Goal: Task Accomplishment & Management: Use online tool/utility

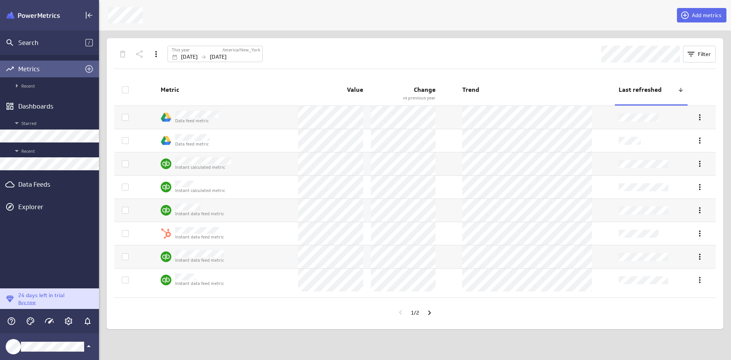
scroll to position [372, 644]
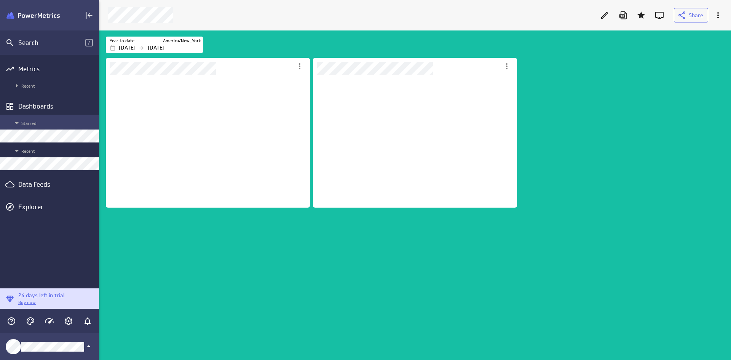
scroll to position [133, 205]
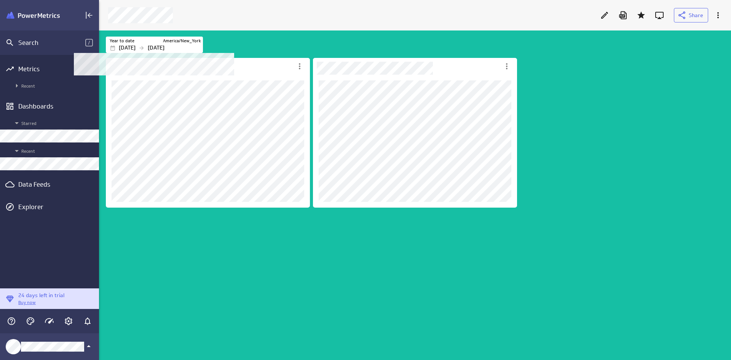
click at [262, 270] on div "Dashboard content with 2 widgets" at bounding box center [416, 208] width 625 height 304
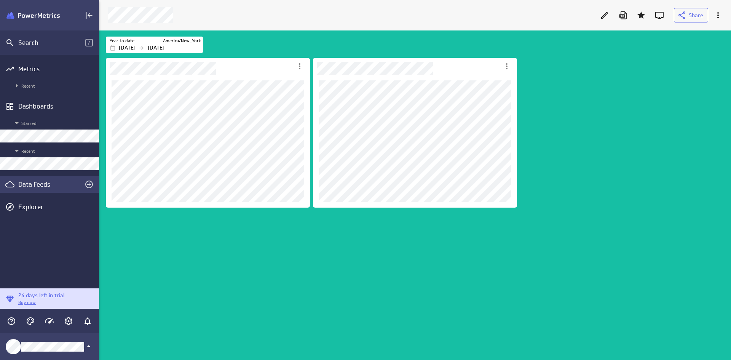
click at [35, 188] on div "Data Feeds" at bounding box center [49, 184] width 62 height 8
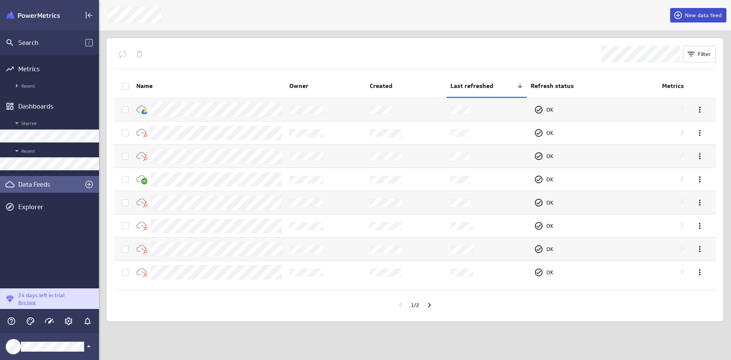
click at [688, 18] on span "New data feed" at bounding box center [703, 15] width 37 height 7
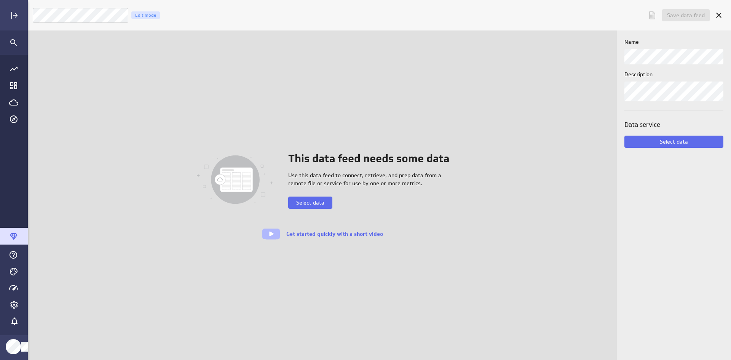
scroll to position [4, 4]
click at [316, 209] on div "This data feed needs some data Use this data feed to connect, retrieve, and pre…" at bounding box center [322, 195] width 418 height 89
click at [317, 204] on span "Select data" at bounding box center [310, 202] width 28 height 7
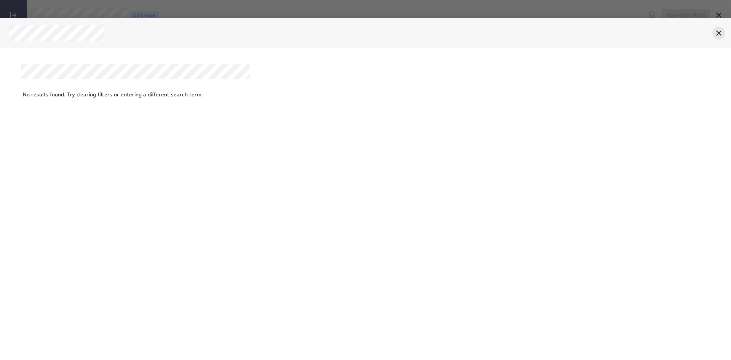
drag, startPoint x: 709, startPoint y: 34, endPoint x: 713, endPoint y: 33, distance: 4.3
click at [709, 34] on div at bounding box center [358, 33] width 706 height 16
click at [713, 33] on div "Cancel" at bounding box center [719, 33] width 13 height 13
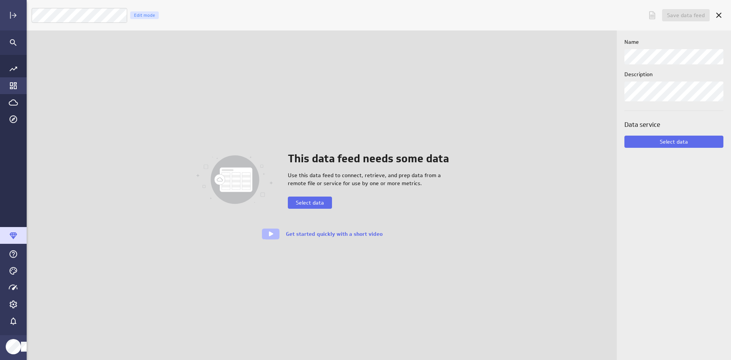
click at [13, 83] on icon "Go to Dashboard Library" at bounding box center [13, 85] width 7 height 7
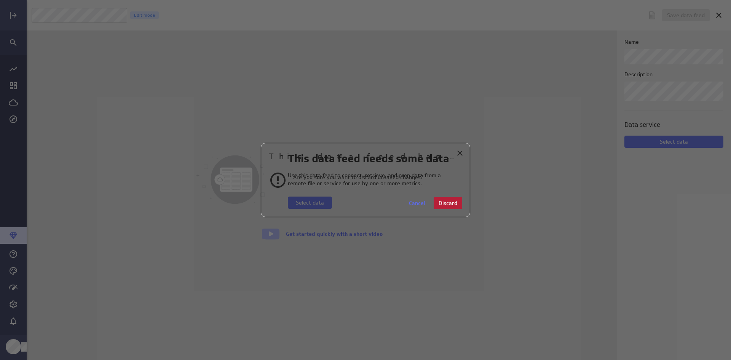
click at [446, 203] on span "Discard" at bounding box center [448, 203] width 19 height 7
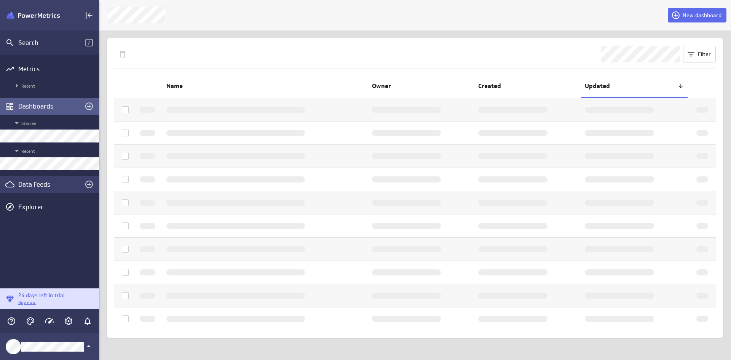
scroll to position [4, 4]
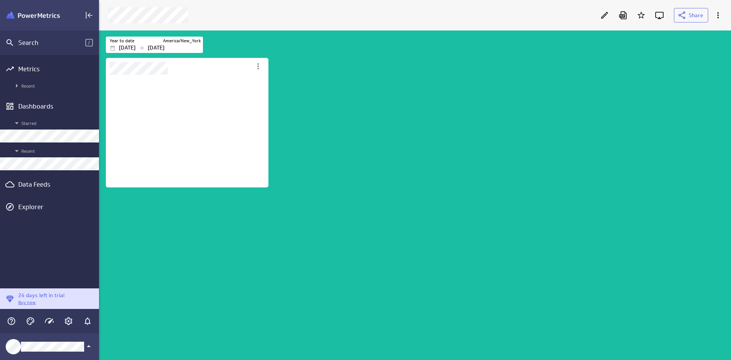
scroll to position [341, 644]
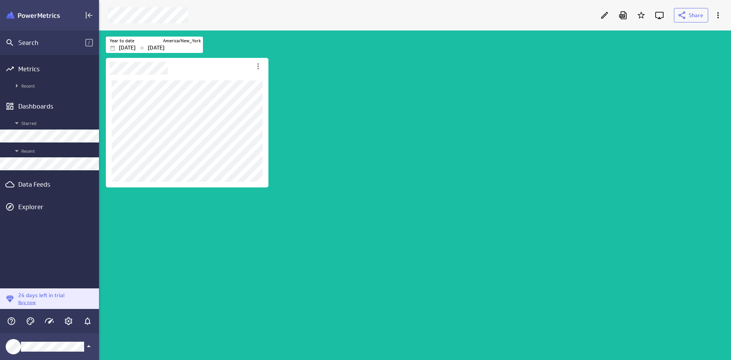
click at [44, 306] on p "Buy now" at bounding box center [41, 302] width 46 height 6
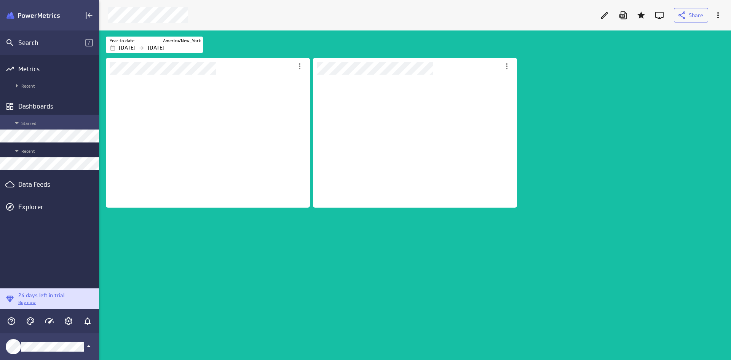
scroll to position [133, 205]
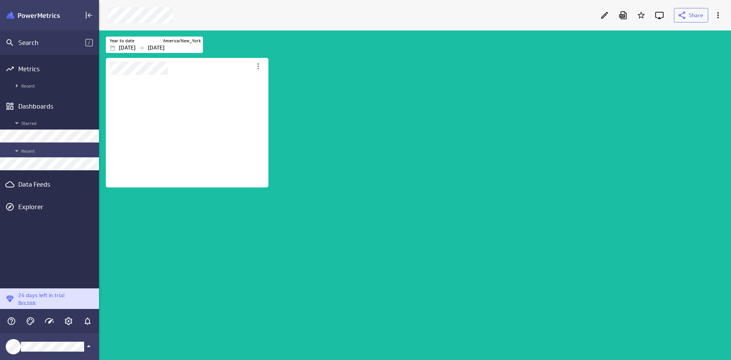
scroll to position [341, 644]
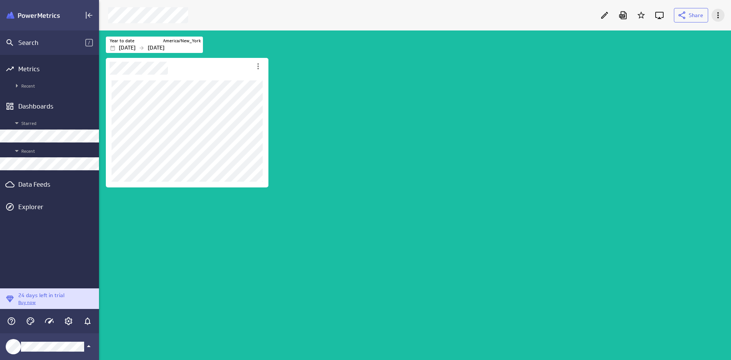
click at [721, 18] on icon "More actions" at bounding box center [718, 15] width 9 height 9
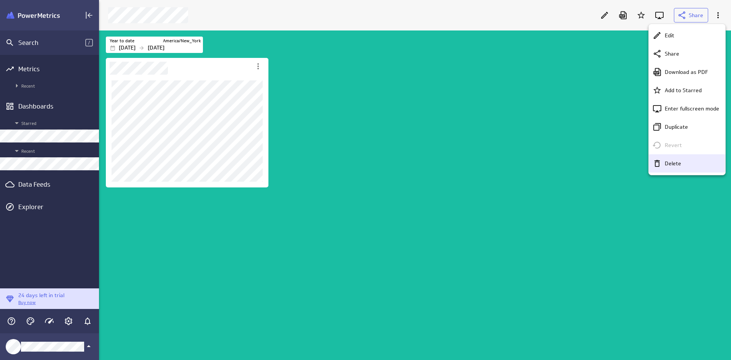
click at [676, 156] on div "Delete" at bounding box center [687, 163] width 77 height 18
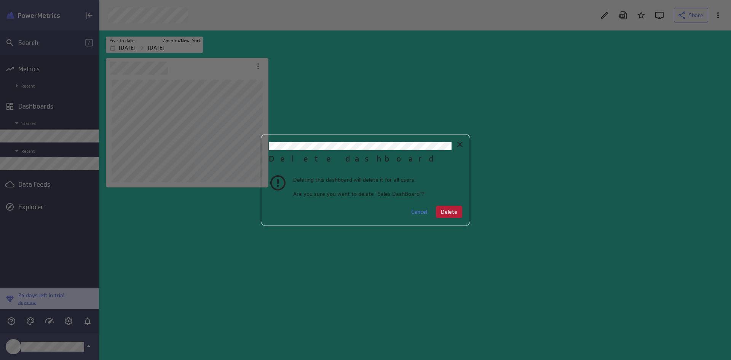
click at [453, 209] on span "Delete" at bounding box center [449, 211] width 16 height 7
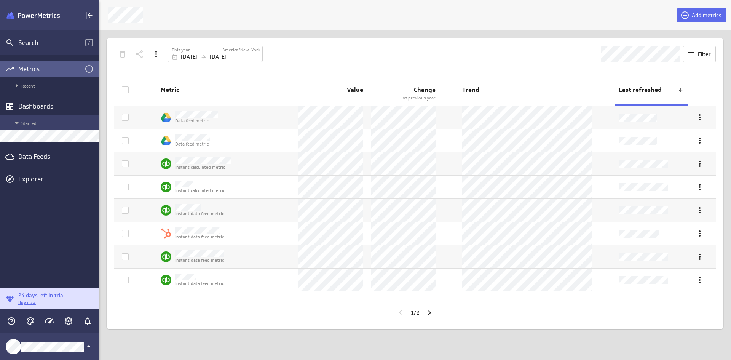
click at [53, 123] on span "Starred" at bounding box center [53, 122] width 83 height 9
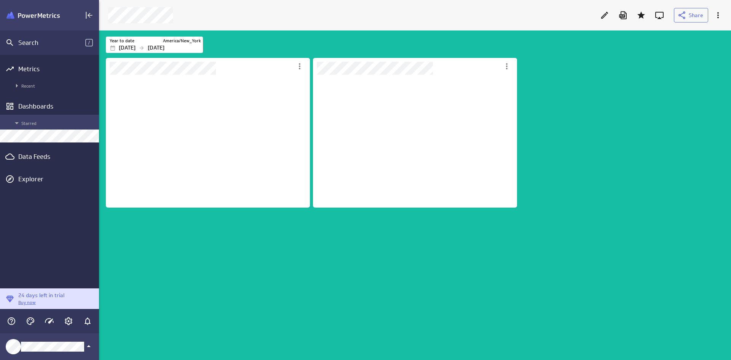
scroll to position [341, 644]
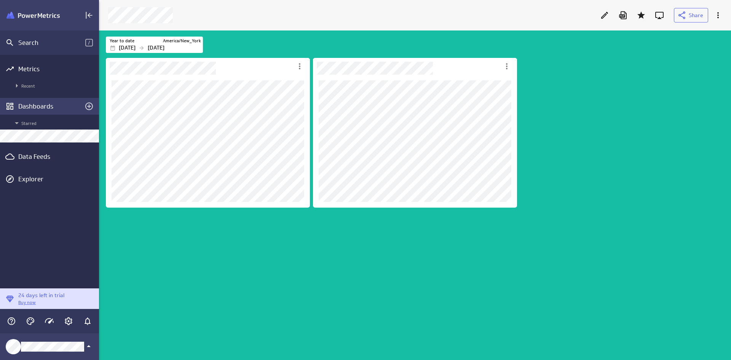
click at [38, 107] on div "Dashboards" at bounding box center [49, 106] width 62 height 8
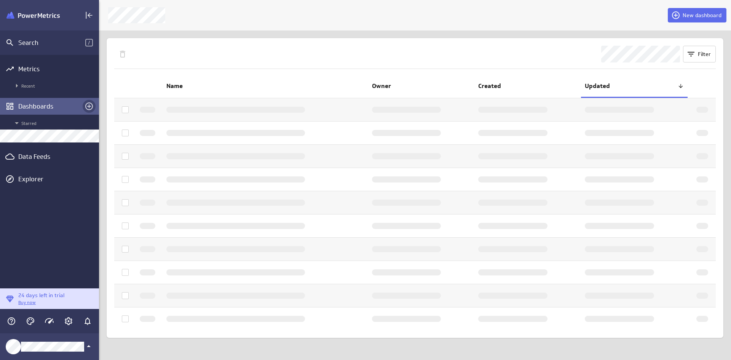
click at [90, 107] on icon "Create a dashboard" at bounding box center [89, 106] width 8 height 8
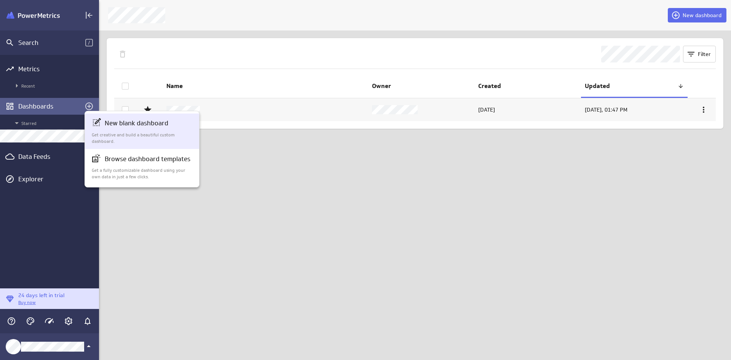
click at [146, 130] on div "New blank dashboard Get creative and build a beautiful custom dashboard." at bounding box center [142, 131] width 101 height 26
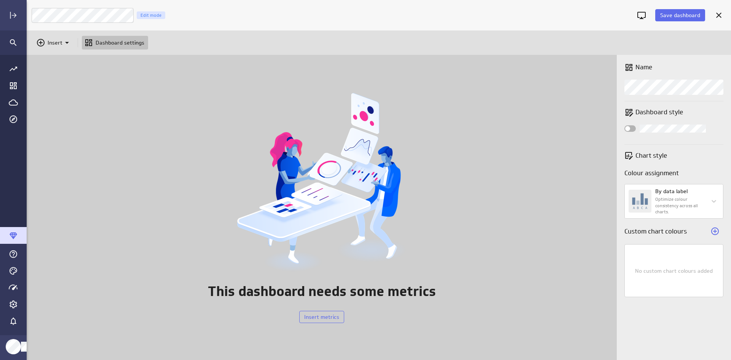
click at [49, 102] on div "This dashboard needs some metrics Insert metrics" at bounding box center [322, 207] width 591 height 305
click at [723, 22] on div at bounding box center [719, 15] width 17 height 17
click at [719, 16] on icon "Cancel" at bounding box center [719, 15] width 5 height 5
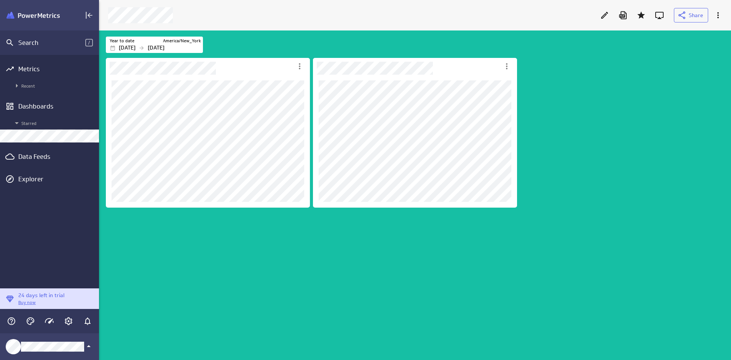
drag, startPoint x: 30, startPoint y: 128, endPoint x: 283, endPoint y: 211, distance: 266.4
click at [282, 254] on div "Dashboard content with 2 widgets" at bounding box center [416, 208] width 625 height 304
click at [731, 17] on div "Share" at bounding box center [415, 15] width 632 height 30
click at [724, 19] on div at bounding box center [718, 15] width 17 height 17
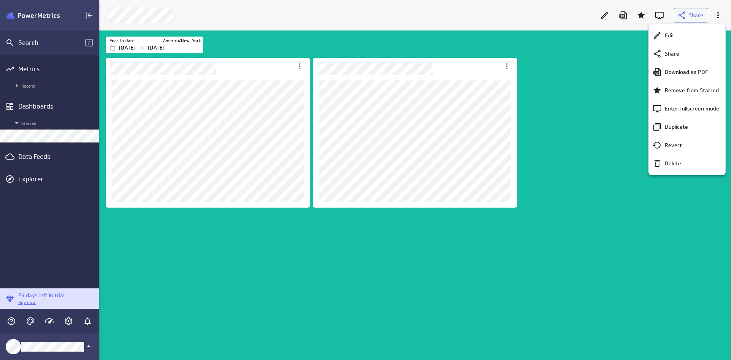
click at [719, 18] on div at bounding box center [365, 180] width 731 height 360
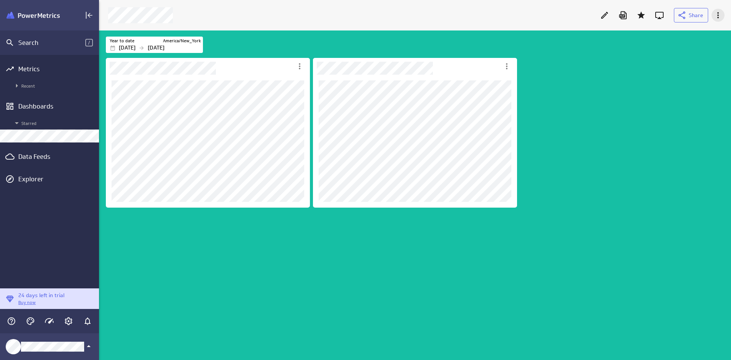
click at [719, 18] on icon "More actions" at bounding box center [719, 15] width 2 height 6
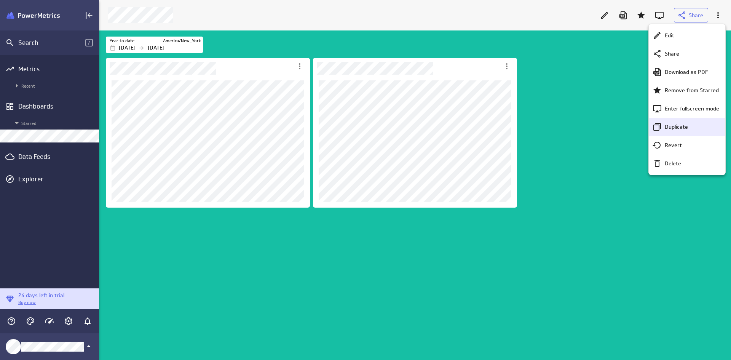
click at [682, 131] on div "Duplicate" at bounding box center [687, 127] width 77 height 18
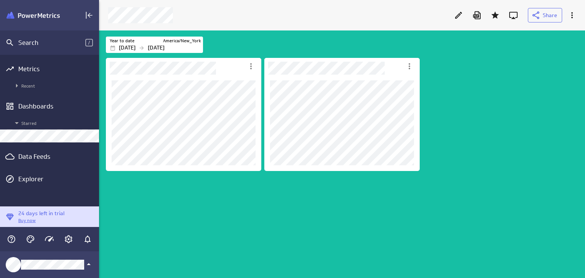
scroll to position [259, 498]
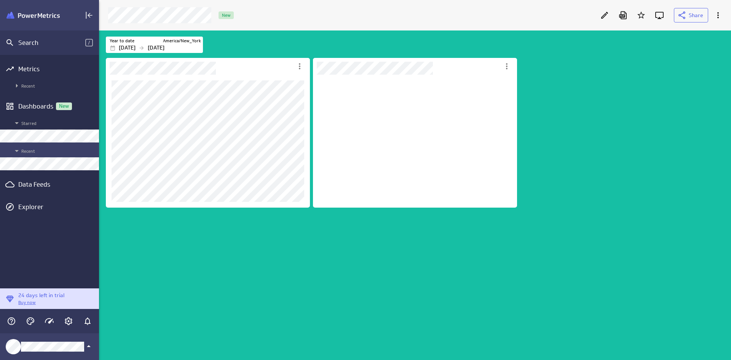
scroll to position [133, 205]
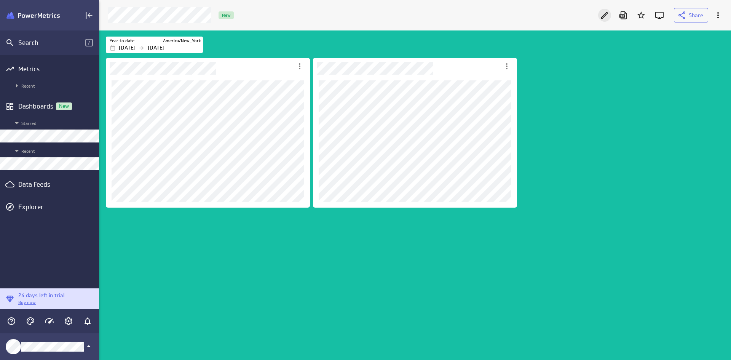
click at [609, 14] on icon "Edit" at bounding box center [604, 15] width 9 height 9
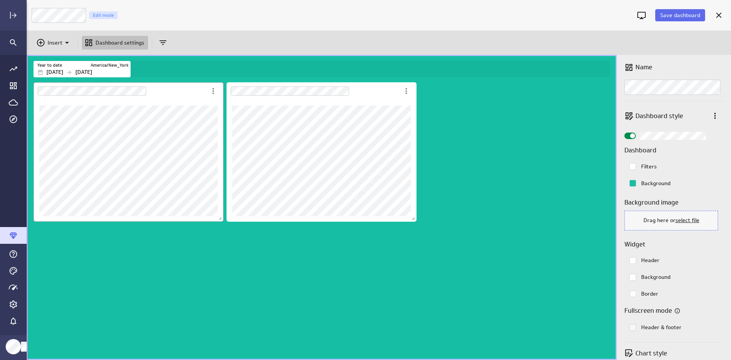
click at [181, 82] on div "Dashboard Widget" at bounding box center [120, 91] width 173 height 18
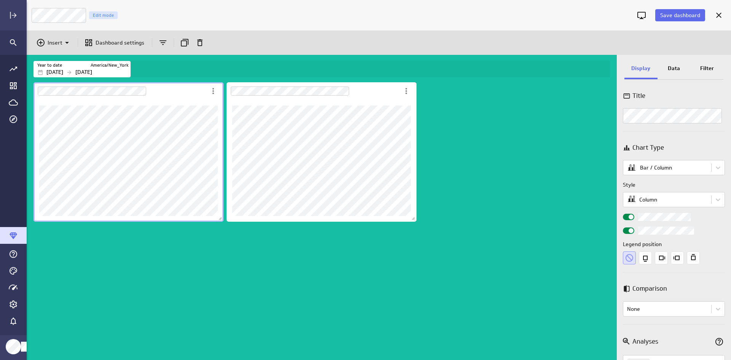
click at [181, 93] on div "Dashboard Widget" at bounding box center [120, 91] width 173 height 18
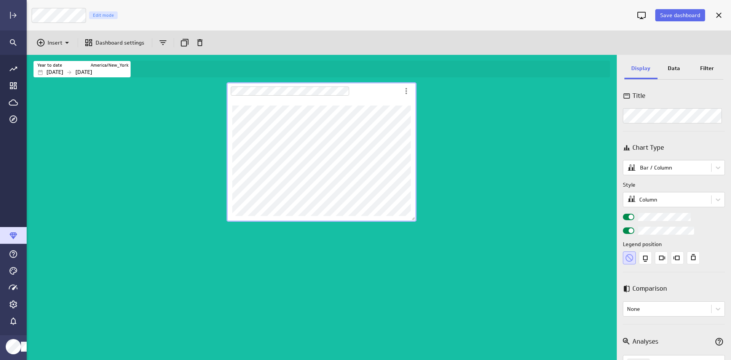
click at [382, 91] on div "Dashboard Widget" at bounding box center [313, 91] width 173 height 18
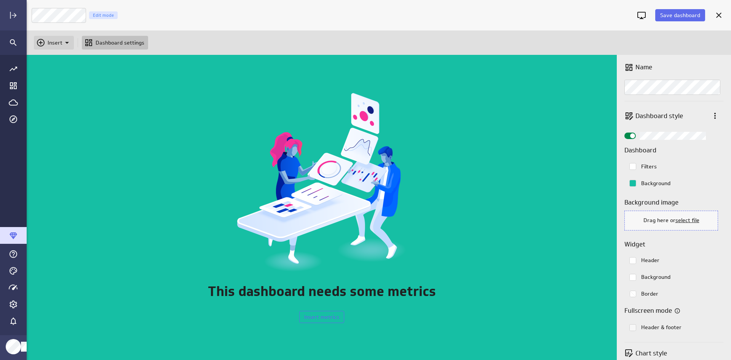
click at [35, 44] on div "Insert" at bounding box center [54, 43] width 40 height 14
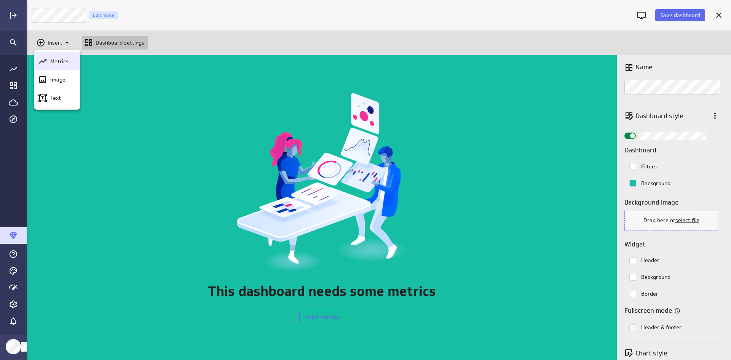
click at [50, 62] on div "Metrics" at bounding box center [60, 62] width 27 height 8
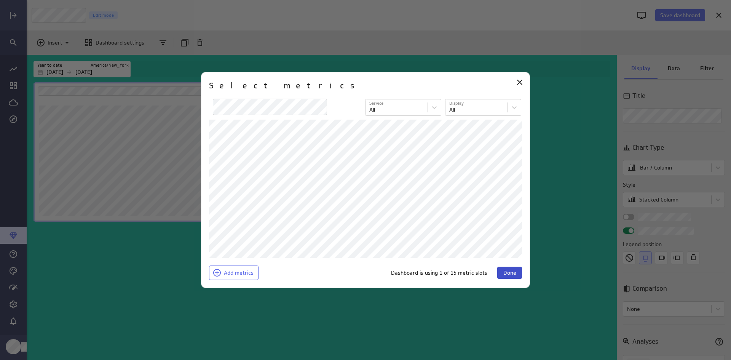
click at [504, 274] on span "Done" at bounding box center [510, 272] width 13 height 7
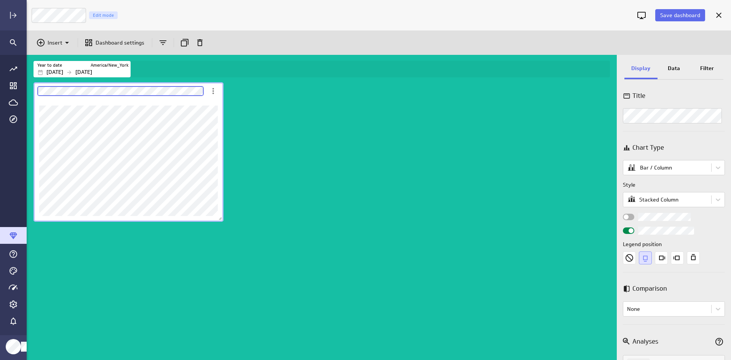
click at [262, 92] on div "Dashboard content with 1 widget" at bounding box center [323, 220] width 583 height 279
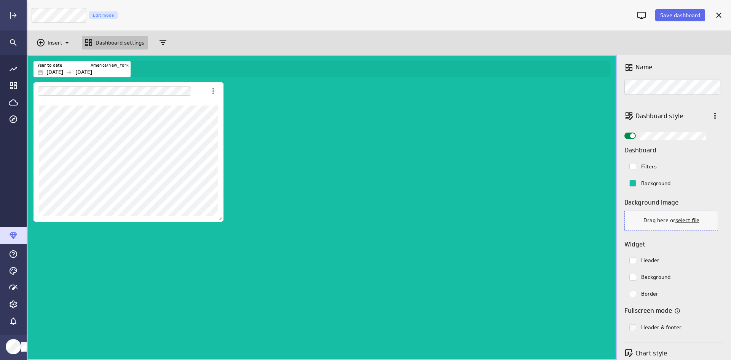
click at [262, 224] on div "Dashboard content with 1 widget" at bounding box center [323, 220] width 583 height 279
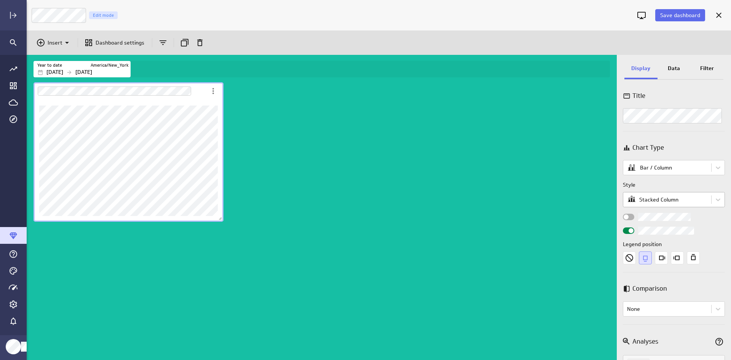
click at [657, 201] on body "Save dashboard Expenses Edit mode Insert Dashboard settings Year to date Americ…" at bounding box center [365, 180] width 731 height 360
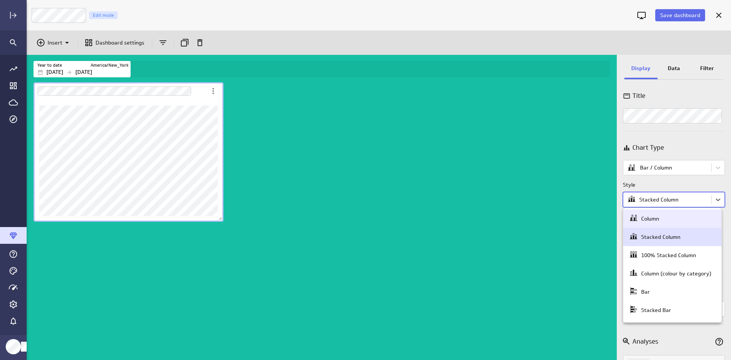
click at [653, 214] on div "Column" at bounding box center [672, 218] width 87 height 11
click at [655, 199] on body "Save dashboard Expenses Edit mode Insert Dashboard settings Year to date [GEOGR…" at bounding box center [365, 180] width 731 height 360
click at [652, 235] on div "Stacked Column" at bounding box center [661, 237] width 39 height 7
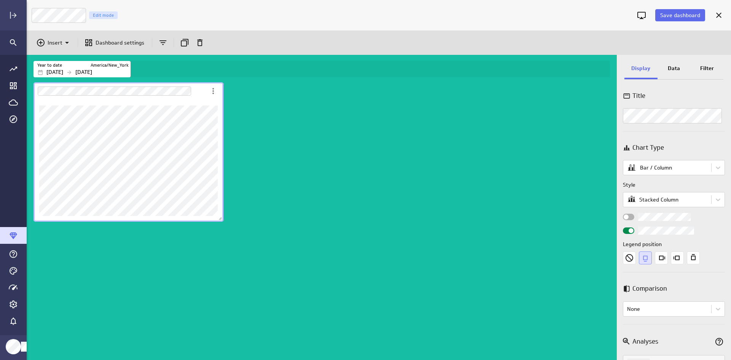
click at [631, 215] on div "Widget Properties" at bounding box center [628, 217] width 11 height 6
click at [0, 0] on input "Widget Properties" at bounding box center [0, 0] width 0 height 0
click at [631, 215] on span "Widget Properties" at bounding box center [631, 216] width 5 height 5
click at [0, 0] on input "Widget Properties" at bounding box center [0, 0] width 0 height 0
click at [631, 215] on div "Widget Properties" at bounding box center [628, 217] width 11 height 6
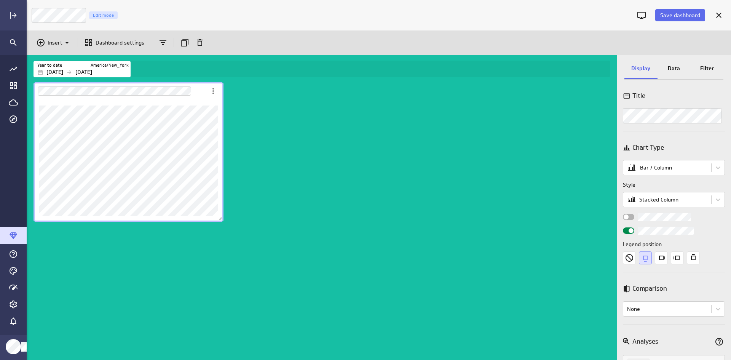
click at [0, 0] on input "Widget Properties" at bounding box center [0, 0] width 0 height 0
click at [631, 215] on span "Widget Properties" at bounding box center [631, 216] width 5 height 5
click at [0, 0] on input "Widget Properties" at bounding box center [0, 0] width 0 height 0
click at [333, 206] on div "Dashboard content with 1 widget" at bounding box center [323, 220] width 583 height 279
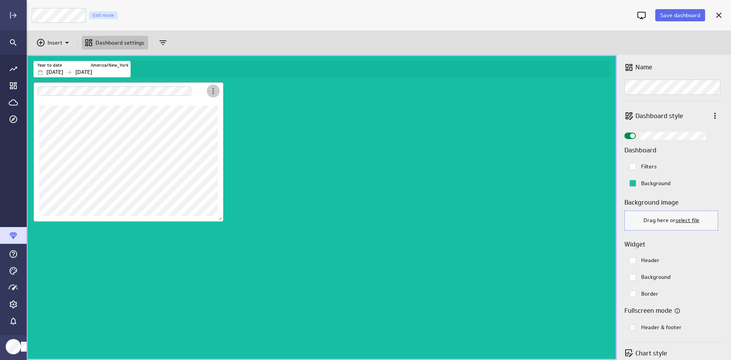
click at [212, 88] on icon "More actions" at bounding box center [213, 90] width 9 height 9
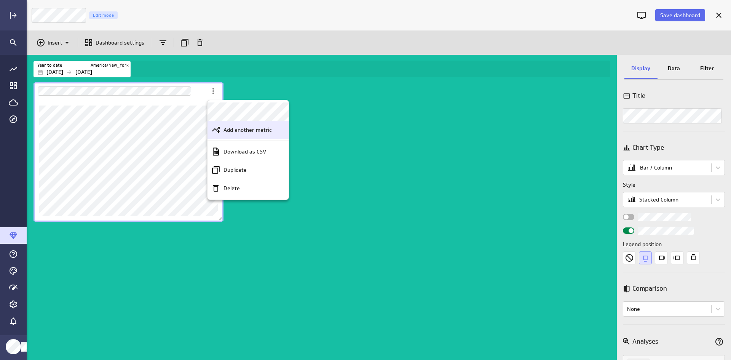
click at [250, 132] on p "Add another metric" at bounding box center [248, 130] width 48 height 8
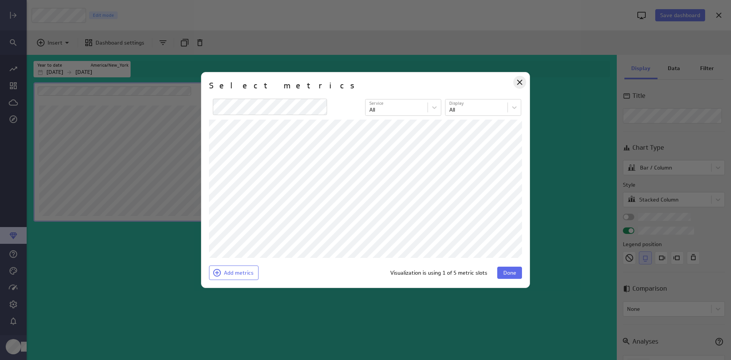
click at [520, 78] on icon "Close" at bounding box center [519, 82] width 9 height 9
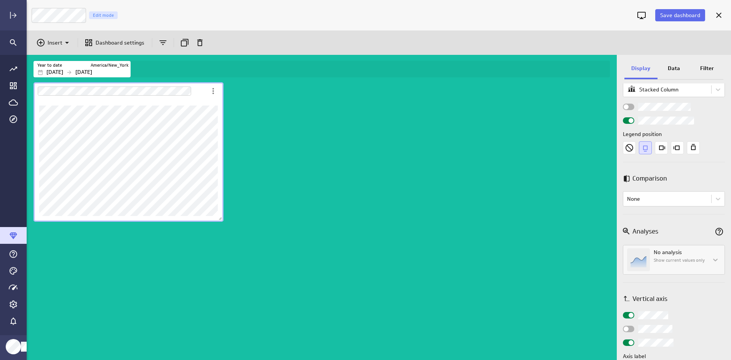
scroll to position [114, 0]
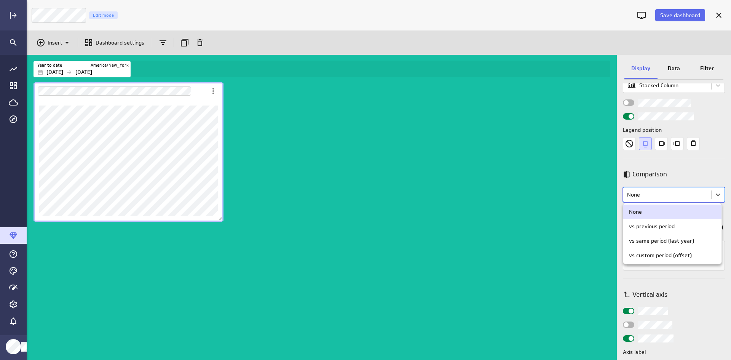
click at [669, 195] on body "Save dashboard Expenses Edit mode Insert Dashboard settings Year to date Americ…" at bounding box center [365, 180] width 731 height 360
click at [679, 184] on div at bounding box center [365, 180] width 731 height 360
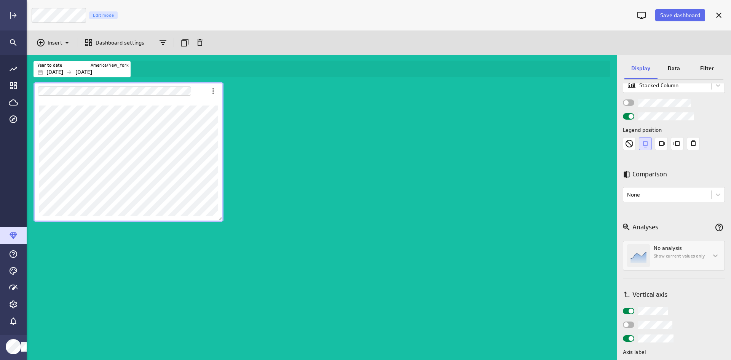
click at [657, 250] on div "No analysis Show current values only" at bounding box center [674, 256] width 102 height 30
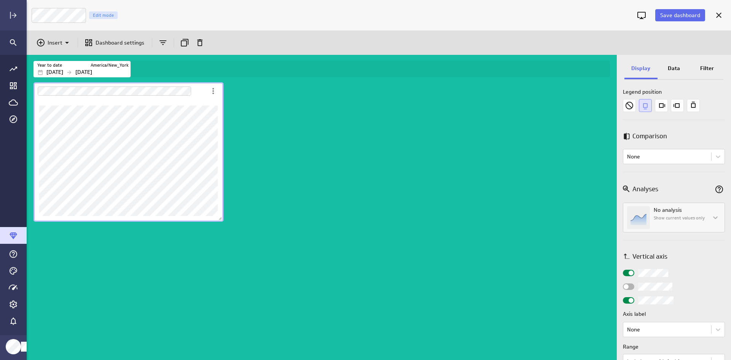
click at [671, 229] on div "No analysis Show current values only" at bounding box center [674, 218] width 102 height 30
click at [723, 214] on div "Title Chart Type Bar / Column Style Stacked Column Legend position Comparison C…" at bounding box center [674, 221] width 114 height 277
click at [720, 213] on div "No analysis Show current values only" at bounding box center [674, 218] width 102 height 30
click at [708, 221] on div "No analysis Show current values only" at bounding box center [674, 218] width 102 height 30
click at [709, 216] on div "No analysis Show current values only" at bounding box center [674, 218] width 102 height 30
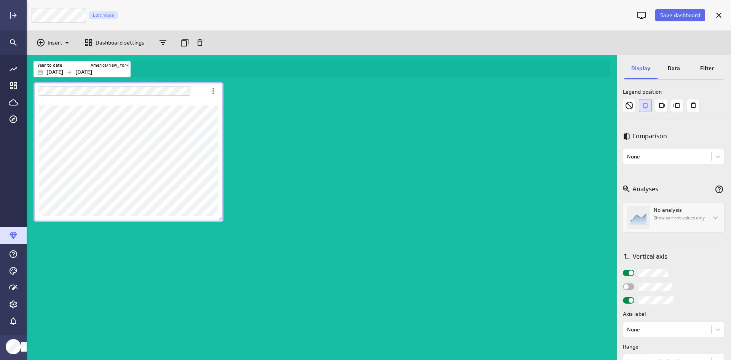
click at [714, 192] on icon "Analyses documentation link" at bounding box center [719, 189] width 11 height 11
click at [309, 104] on div "Dashboard content with 1 widget" at bounding box center [323, 220] width 583 height 279
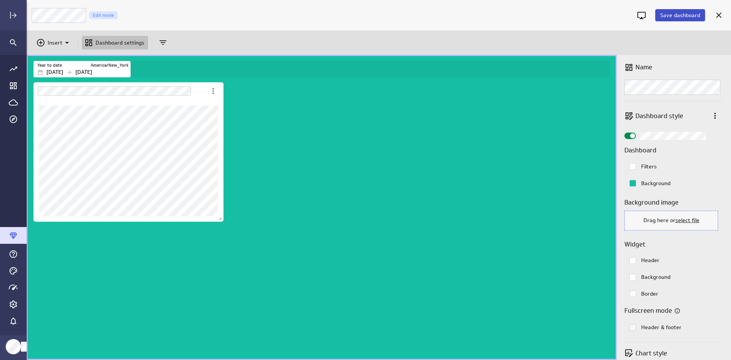
click at [682, 16] on span "Save dashboard" at bounding box center [681, 15] width 40 height 7
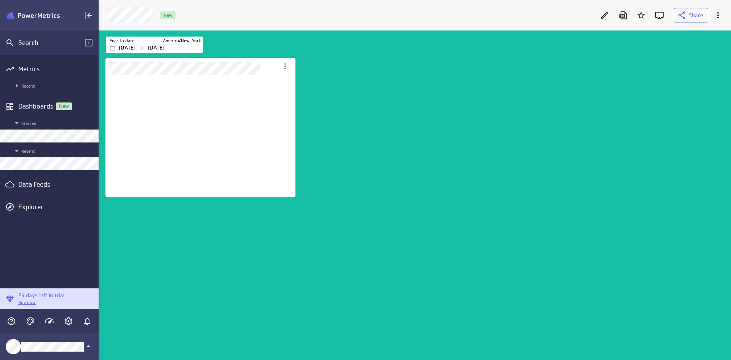
scroll to position [4, 4]
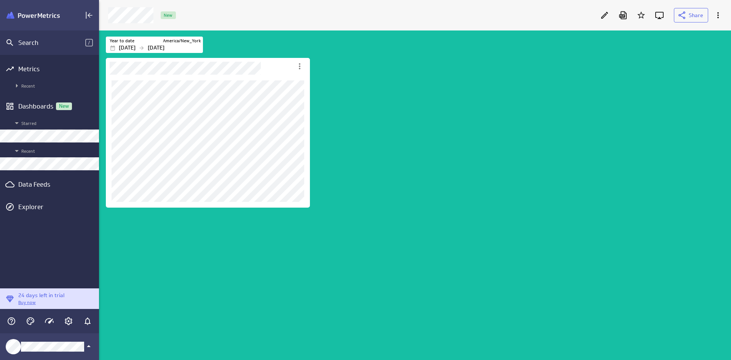
click at [598, 14] on div at bounding box center [605, 15] width 17 height 17
click at [598, 16] on div at bounding box center [605, 15] width 17 height 17
click at [608, 16] on icon "Edit" at bounding box center [604, 15] width 9 height 9
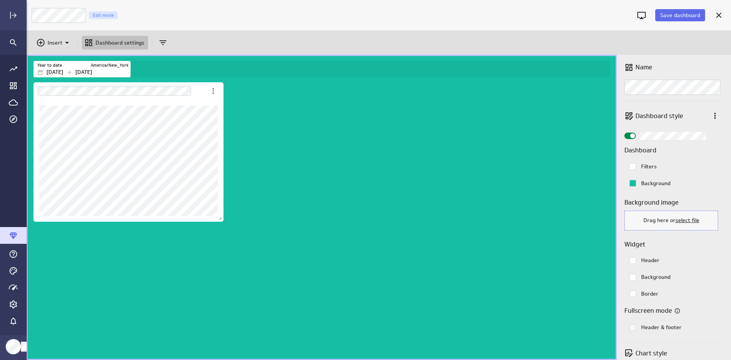
click at [224, 145] on div "Dashboard content with 1 widget" at bounding box center [128, 152] width 193 height 142
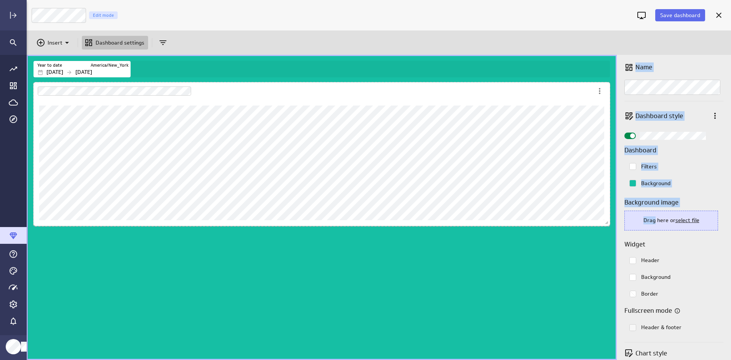
drag, startPoint x: 223, startPoint y: 219, endPoint x: 653, endPoint y: 223, distance: 429.8
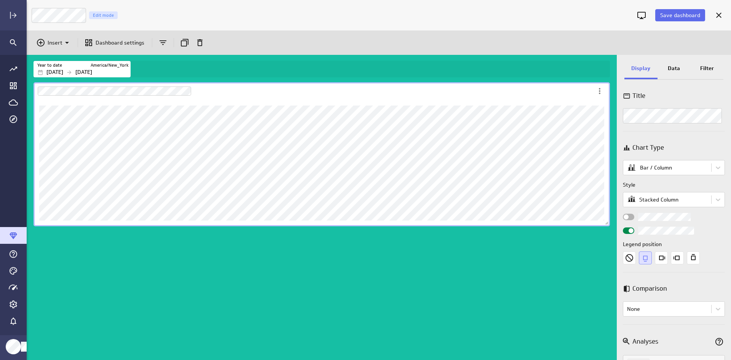
drag, startPoint x: 312, startPoint y: 245, endPoint x: 303, endPoint y: 243, distance: 9.3
click at [312, 246] on div "Dashboard content with 1 widget" at bounding box center [323, 220] width 583 height 279
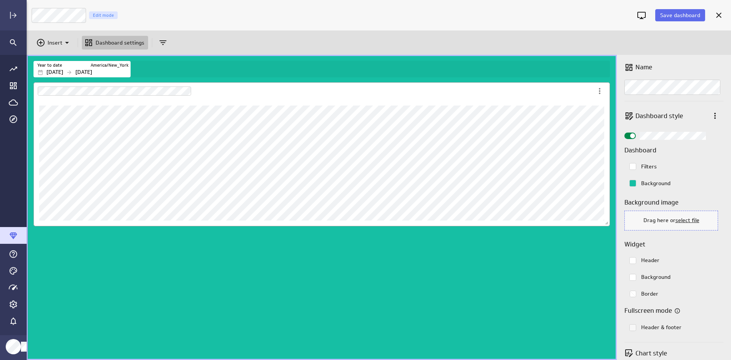
click at [570, 92] on div "Dashboard Widget" at bounding box center [314, 91] width 560 height 18
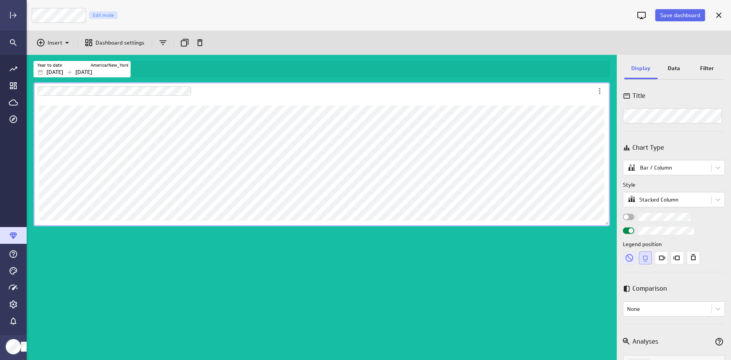
click at [635, 257] on icon "None" at bounding box center [629, 257] width 13 height 13
click at [645, 257] on icon "Bottom" at bounding box center [645, 257] width 13 height 13
click at [661, 257] on icon "Right" at bounding box center [661, 257] width 13 height 13
click at [639, 259] on div "Widget Properties" at bounding box center [674, 257] width 102 height 13
click at [646, 259] on icon "Bottom" at bounding box center [645, 257] width 13 height 13
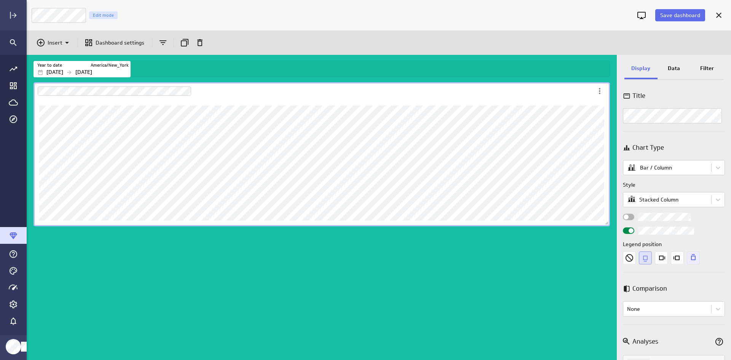
click at [693, 259] on icon "Top" at bounding box center [693, 257] width 13 height 13
click at [677, 58] on div "Display Data Filter Title Chart Type Bar / Column Style Stacked Column Legend p…" at bounding box center [674, 207] width 114 height 305
click at [674, 67] on p "Data" at bounding box center [674, 68] width 12 height 8
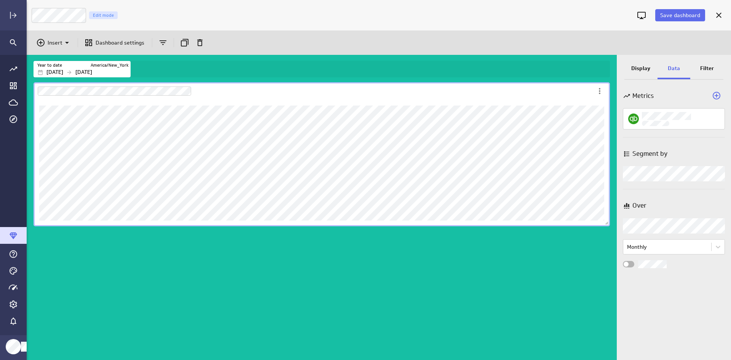
click at [717, 68] on div "Filter" at bounding box center [707, 69] width 33 height 21
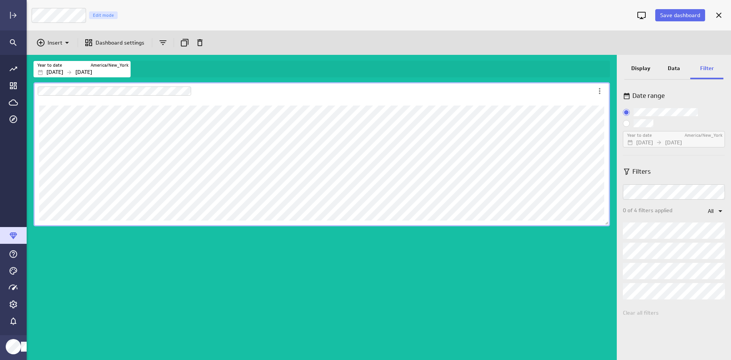
click at [641, 67] on p "Display" at bounding box center [641, 68] width 19 height 8
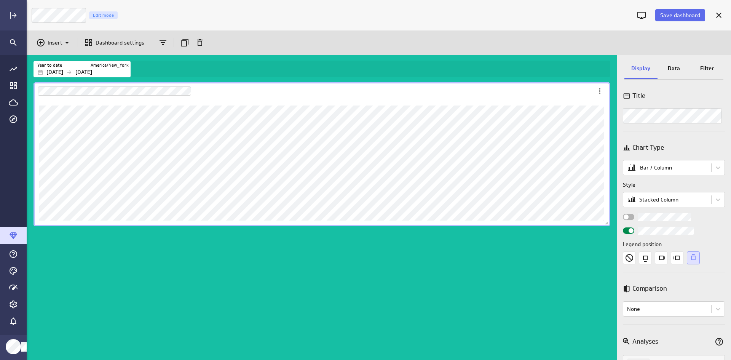
click at [717, 71] on div "Filter" at bounding box center [707, 69] width 33 height 21
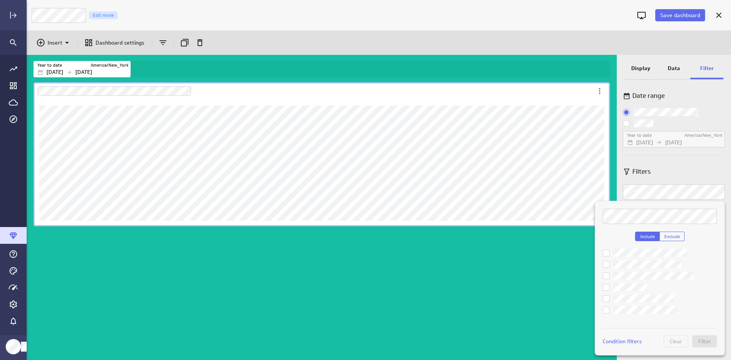
click at [0, 0] on input "checkbox" at bounding box center [0, 0] width 0 height 0
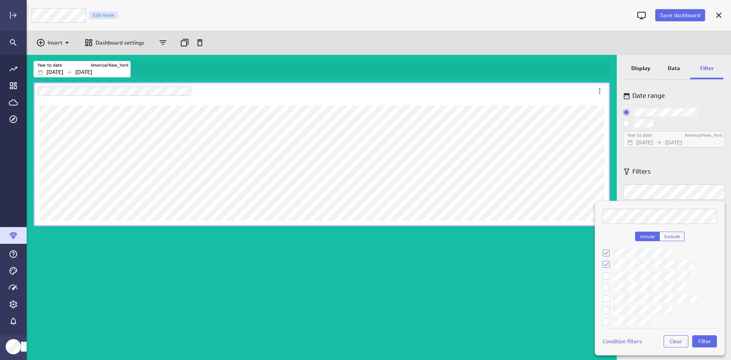
click at [652, 270] on ul at bounding box center [660, 293] width 114 height 88
click at [0, 0] on input "checkbox" at bounding box center [0, 0] width 0 height 0
click at [627, 304] on ul at bounding box center [660, 293] width 114 height 88
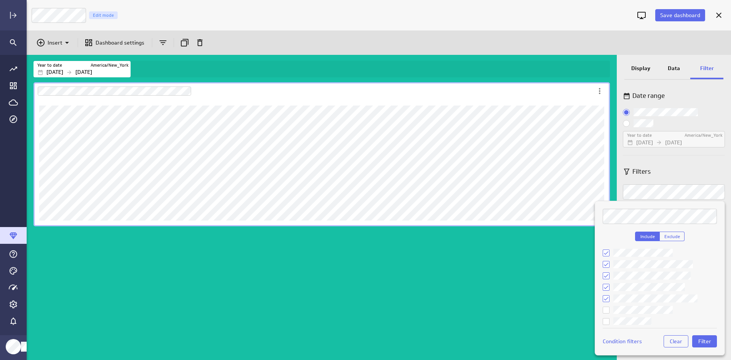
click at [0, 0] on input "checkbox" at bounding box center [0, 0] width 0 height 0
click at [632, 316] on ul at bounding box center [660, 293] width 114 height 88
click at [0, 0] on input "checkbox" at bounding box center [0, 0] width 0 height 0
click at [704, 341] on span "Filter" at bounding box center [705, 341] width 13 height 7
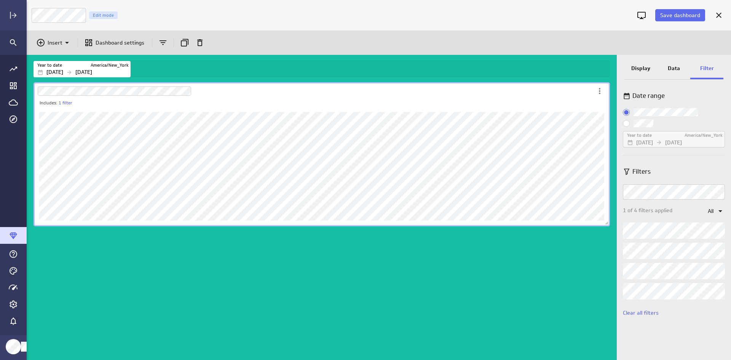
click at [646, 72] on p "Display" at bounding box center [641, 68] width 19 height 8
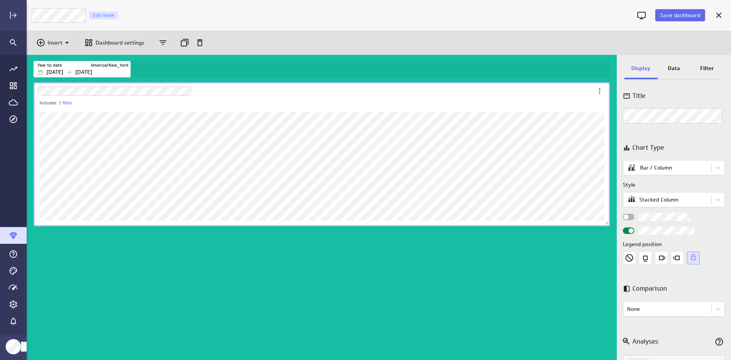
click at [692, 70] on div "Filter" at bounding box center [707, 69] width 33 height 21
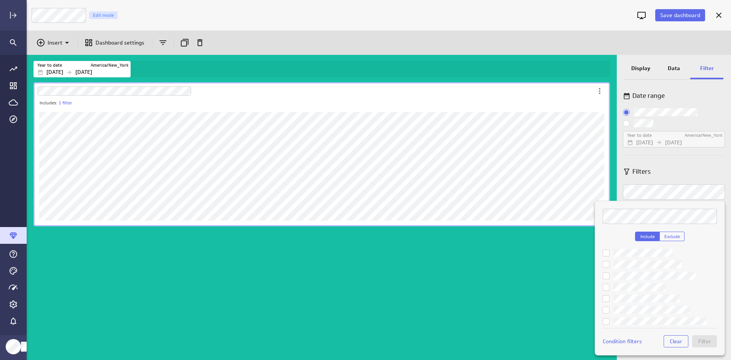
scroll to position [38, 0]
click at [0, 0] on input "checkbox" at bounding box center [0, 0] width 0 height 0
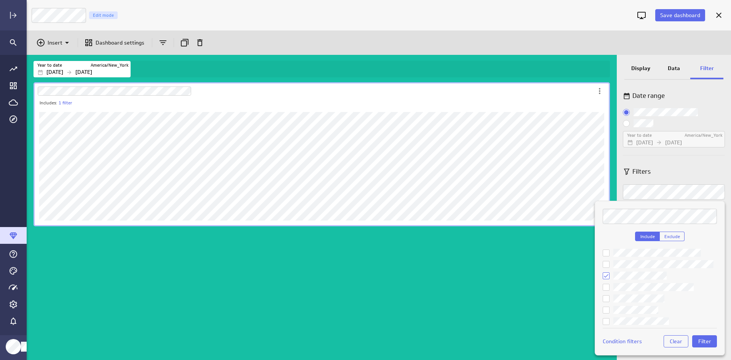
click at [0, 0] on input "checkbox" at bounding box center [0, 0] width 0 height 0
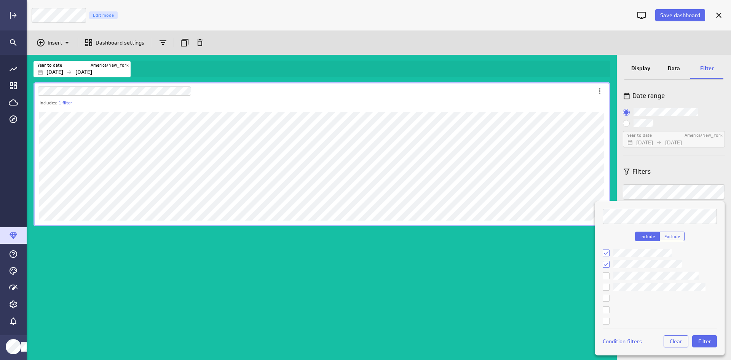
scroll to position [190, 0]
click at [0, 0] on input "checkbox" at bounding box center [0, 0] width 0 height 0
click at [663, 282] on ul at bounding box center [660, 293] width 114 height 88
click at [653, 294] on ul at bounding box center [660, 293] width 114 height 88
click at [0, 0] on input "checkbox" at bounding box center [0, 0] width 0 height 0
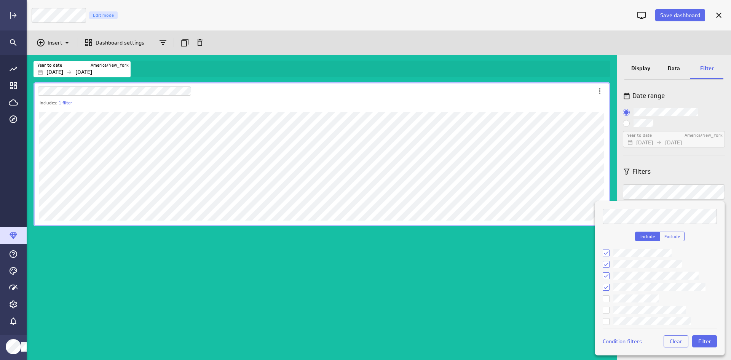
click at [0, 0] on input "checkbox" at bounding box center [0, 0] width 0 height 0
click at [645, 226] on div "Include Exclude" at bounding box center [660, 267] width 114 height 116
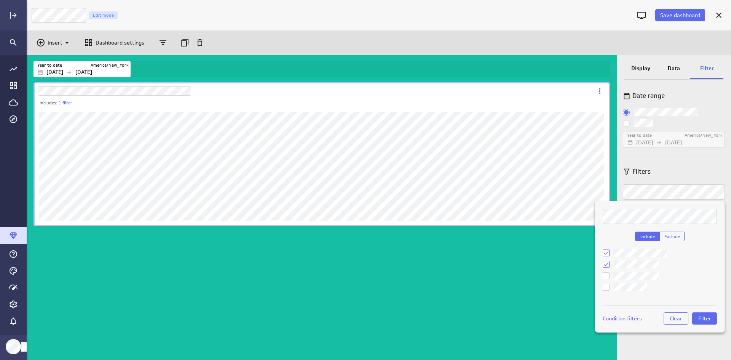
click at [0, 0] on input "checkbox" at bounding box center [0, 0] width 0 height 0
click at [704, 318] on span "Filter" at bounding box center [705, 318] width 13 height 7
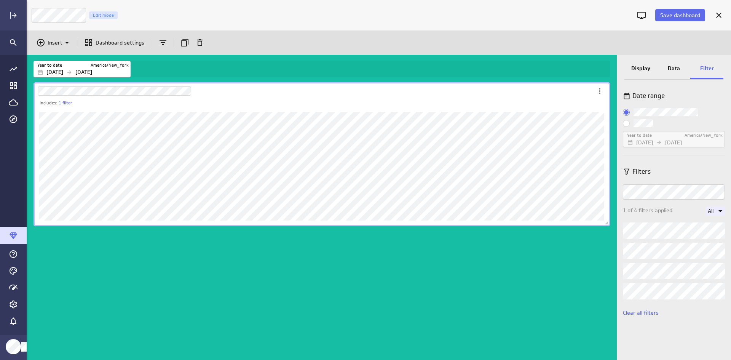
click at [722, 209] on icon "Widget Properties" at bounding box center [720, 210] width 9 height 9
click at [719, 209] on div at bounding box center [365, 180] width 731 height 360
click at [660, 70] on div "Data" at bounding box center [674, 69] width 33 height 21
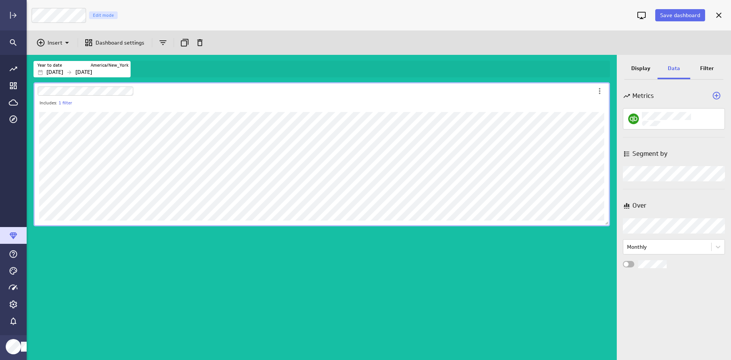
click at [650, 70] on p "Display" at bounding box center [641, 68] width 19 height 8
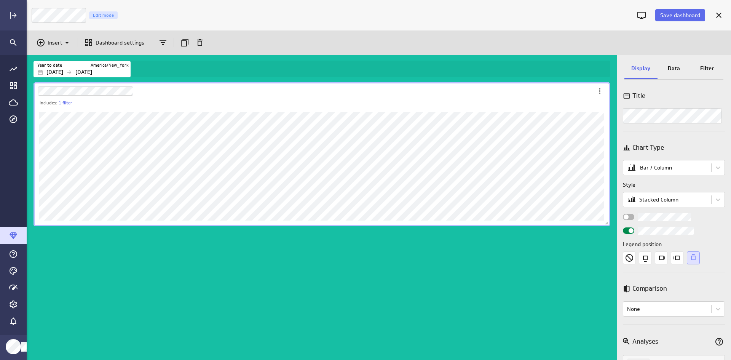
click at [645, 69] on p "Display" at bounding box center [641, 68] width 19 height 8
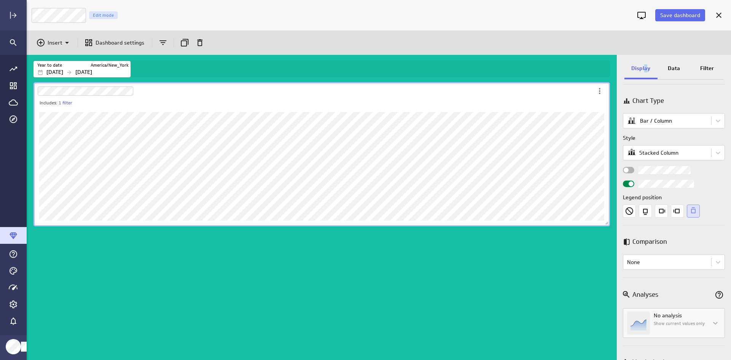
scroll to position [38, 0]
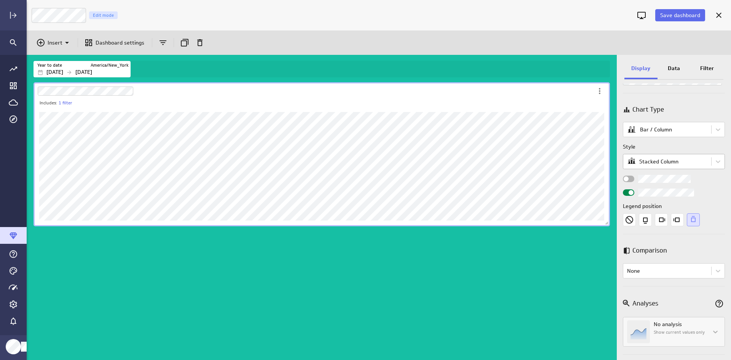
click at [664, 158] on body "Save dashboard Expenses Edit mode Insert Dashboard settings Year to date Americ…" at bounding box center [365, 180] width 731 height 360
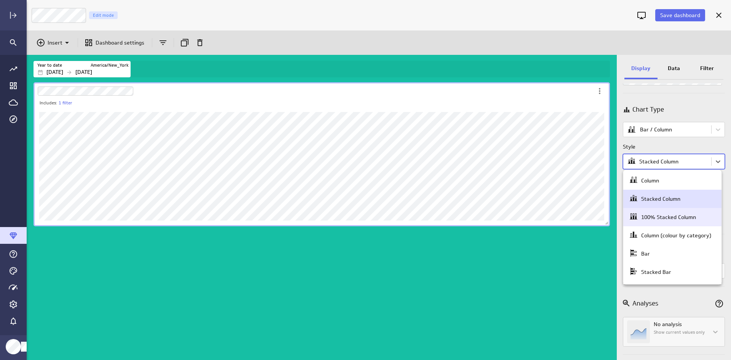
click at [665, 217] on div "100% Stacked Column" at bounding box center [669, 217] width 55 height 7
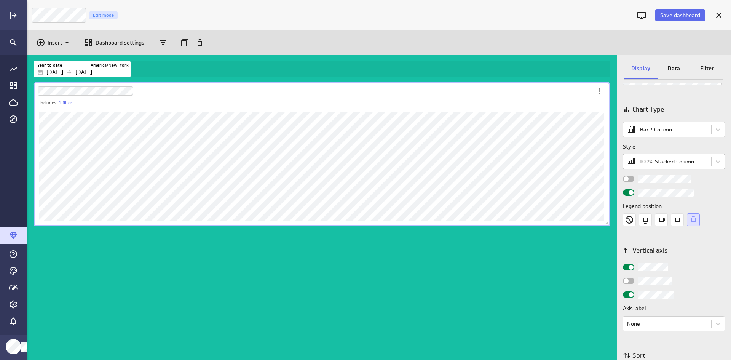
click at [665, 165] on body "Save dashboard Expenses Edit mode Insert Dashboard settings Year to date Americ…" at bounding box center [365, 180] width 731 height 360
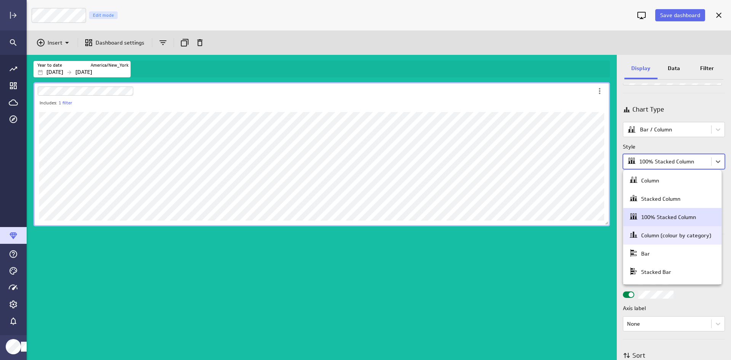
click at [664, 237] on div "Column (colour by category)" at bounding box center [677, 235] width 70 height 7
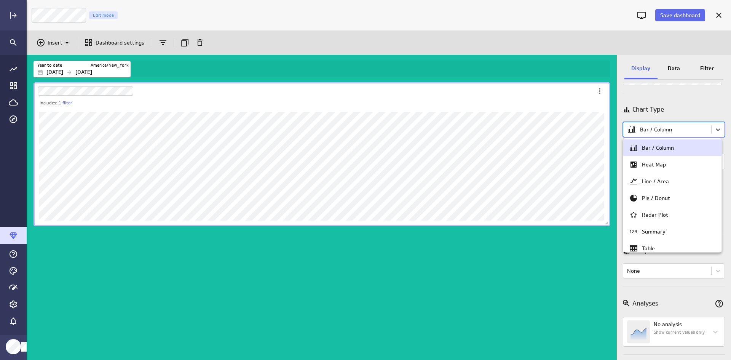
click at [665, 134] on body "Save dashboard Expenses Edit mode Insert Dashboard settings Year to date Americ…" at bounding box center [365, 180] width 731 height 360
click at [378, 192] on div at bounding box center [365, 180] width 731 height 360
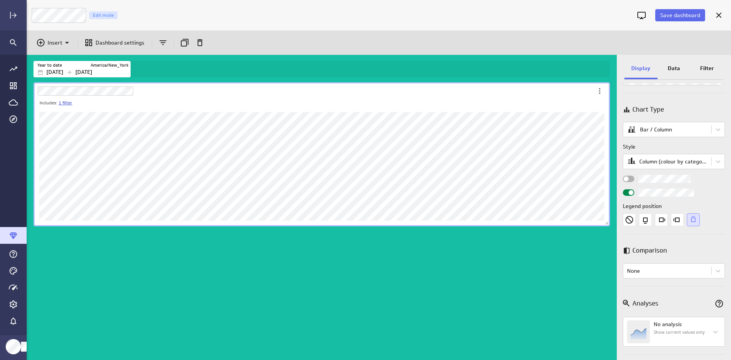
click at [70, 105] on link "1 filter" at bounding box center [66, 103] width 14 height 6
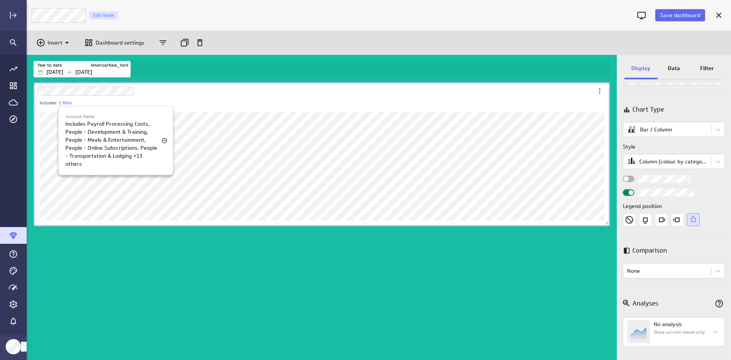
click at [429, 264] on div at bounding box center [365, 180] width 731 height 360
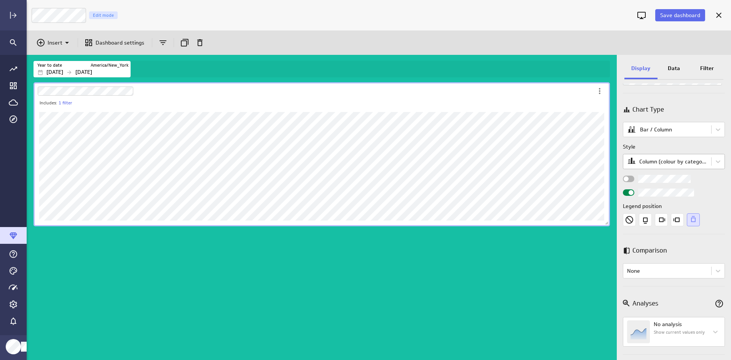
click at [682, 163] on body "Save dashboard Expenses Edit mode Insert Dashboard settings Year to date Americ…" at bounding box center [365, 180] width 731 height 360
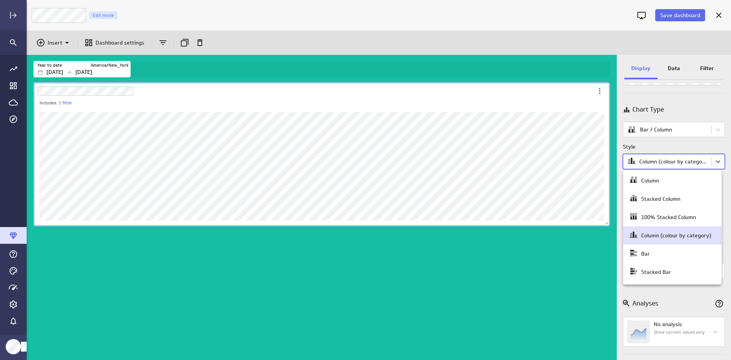
click at [685, 235] on div "Column (colour by category)" at bounding box center [677, 235] width 70 height 7
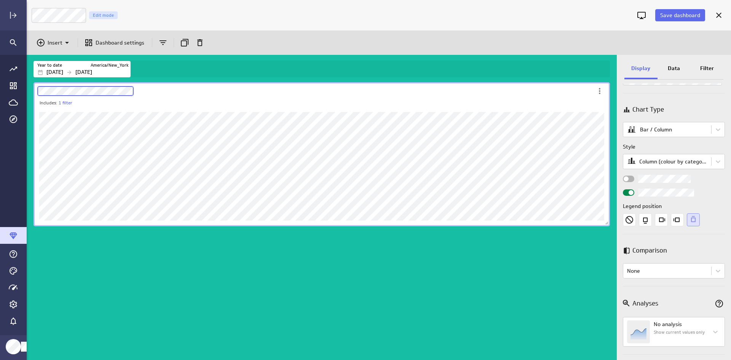
click at [170, 91] on div "Dashboard Widget" at bounding box center [314, 91] width 560 height 18
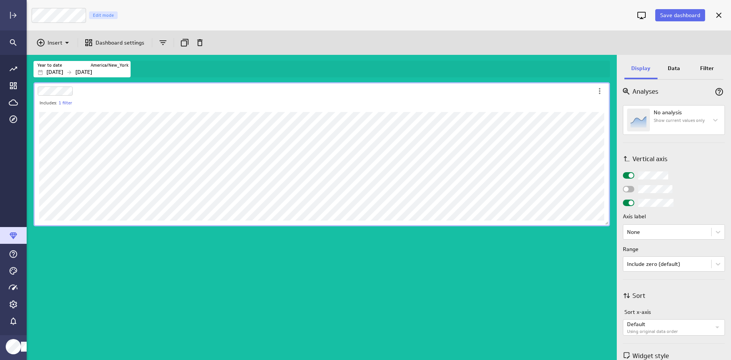
scroll to position [305, 0]
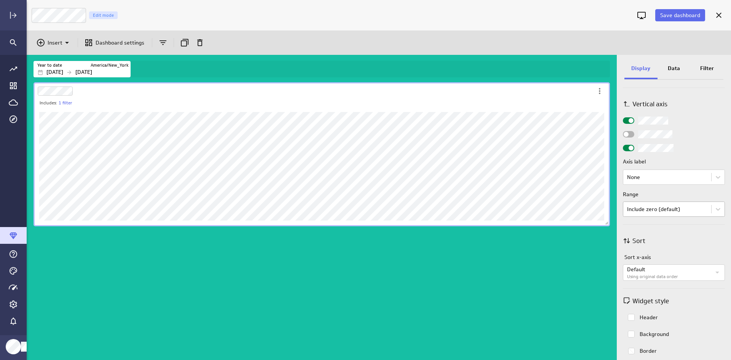
click at [666, 213] on body "Save dashboard Expenses Edit mode Insert Dashboard settings Year to date Americ…" at bounding box center [365, 180] width 731 height 360
click at [666, 213] on div at bounding box center [365, 180] width 731 height 360
click at [666, 176] on body "Save dashboard Expenses Edit mode Insert Dashboard settings Year to date Americ…" at bounding box center [365, 180] width 731 height 360
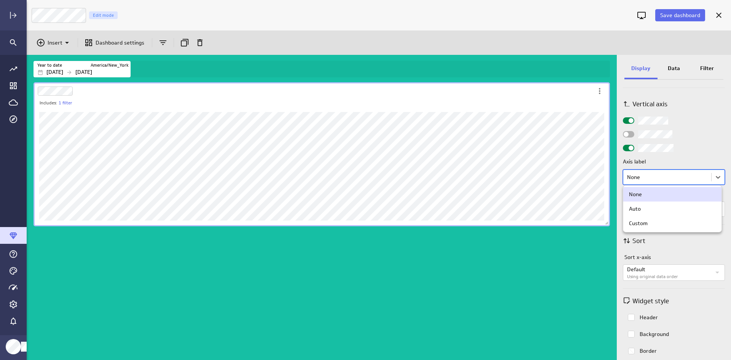
click at [666, 176] on div at bounding box center [365, 180] width 731 height 360
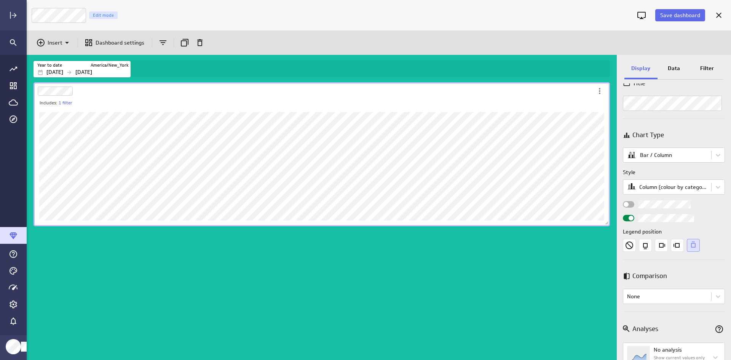
scroll to position [0, 0]
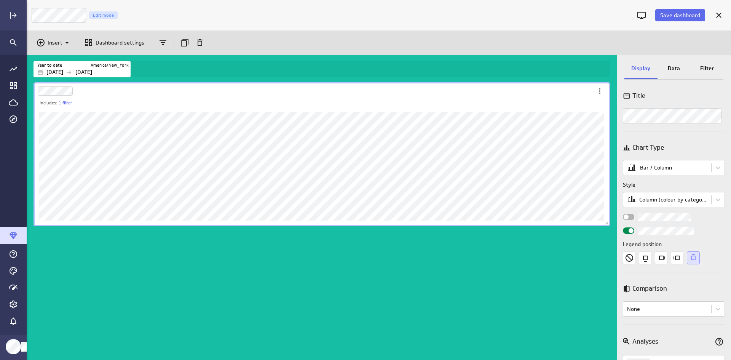
click at [672, 67] on p "Data" at bounding box center [674, 68] width 12 height 8
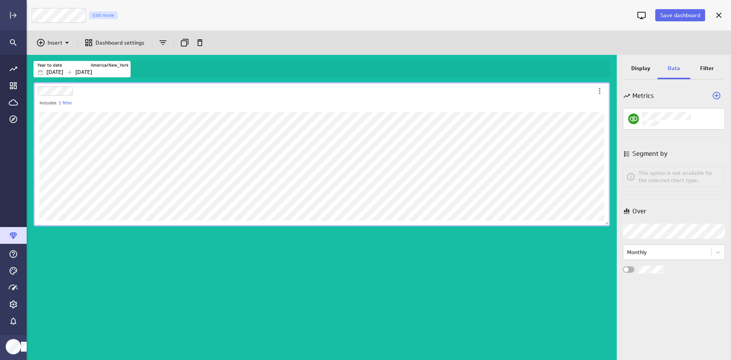
click at [655, 65] on div "Display" at bounding box center [641, 69] width 33 height 21
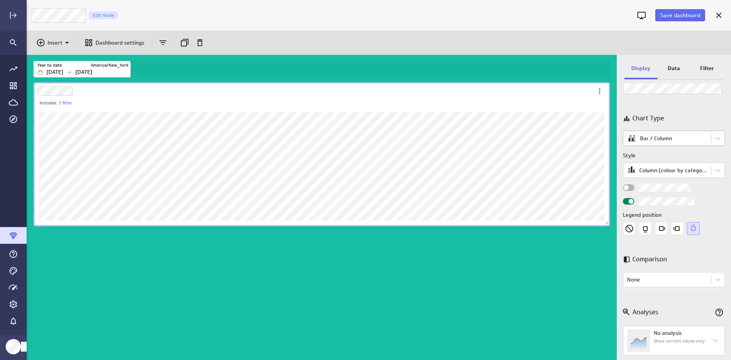
scroll to position [38, 0]
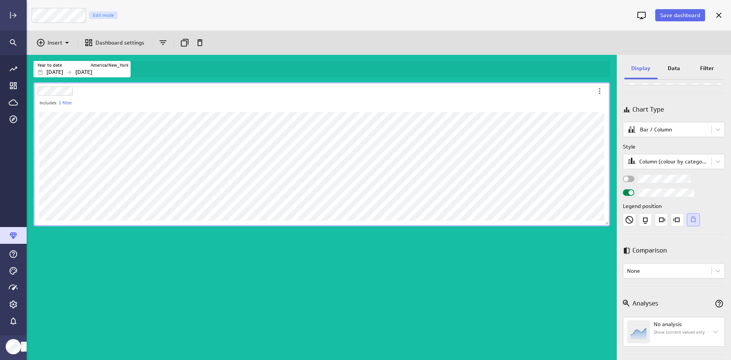
click at [619, 181] on div "Title Chart Type Bar / Column Style Column (colour by category) Legend position…" at bounding box center [674, 221] width 114 height 277
click at [626, 180] on span "Widget Properties" at bounding box center [626, 178] width 5 height 5
click at [0, 0] on input "Widget Properties" at bounding box center [0, 0] width 0 height 0
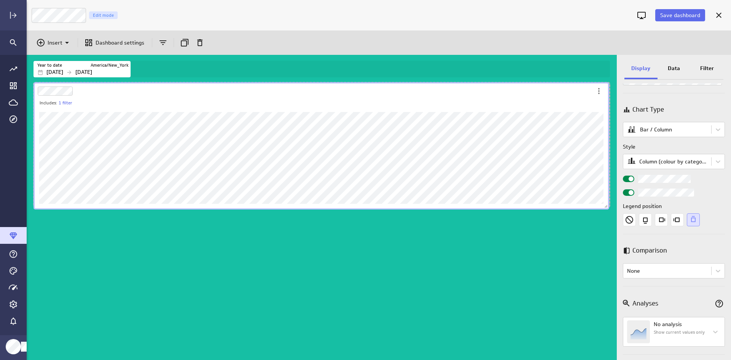
drag, startPoint x: 608, startPoint y: 225, endPoint x: 608, endPoint y: 207, distance: 18.3
click at [608, 207] on span "Dashboard content with 1 widget" at bounding box center [607, 207] width 8 height 8
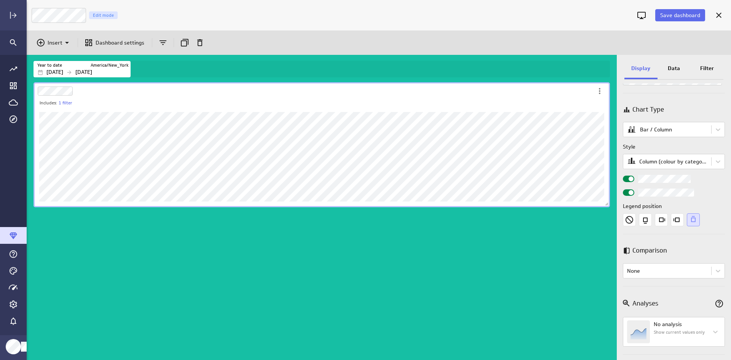
click at [587, 227] on div "Includes: 1 filter" at bounding box center [323, 220] width 583 height 279
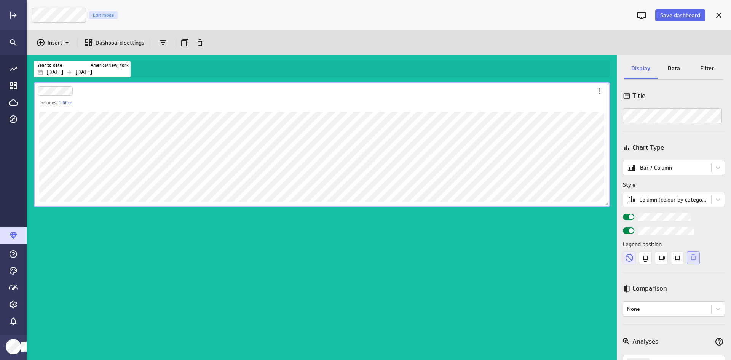
click at [634, 256] on icon "None" at bounding box center [629, 257] width 13 height 13
click at [365, 211] on div "Includes: 1 filter" at bounding box center [323, 220] width 583 height 279
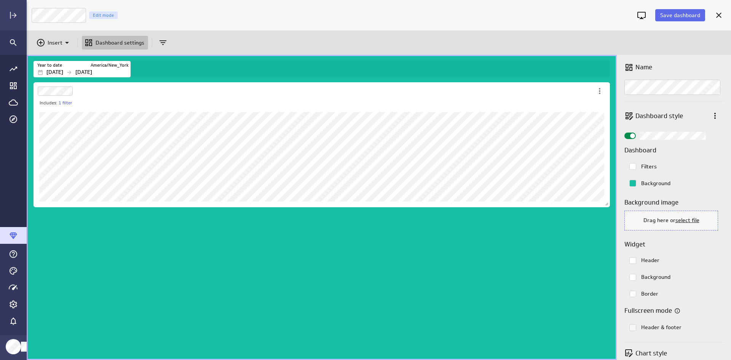
click at [679, 22] on div "Save dashboard" at bounding box center [672, 15] width 78 height 20
click at [679, 18] on span "Save dashboard" at bounding box center [681, 15] width 40 height 7
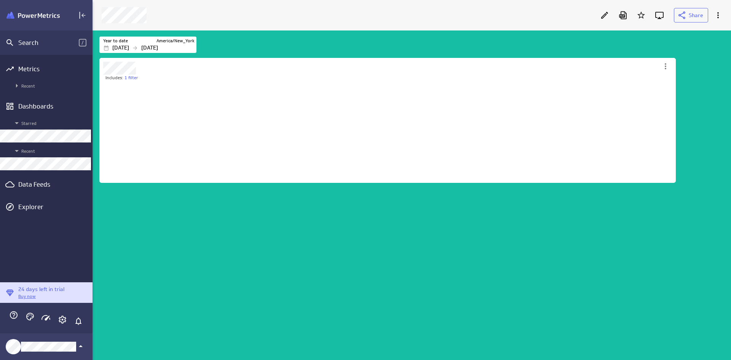
scroll to position [102, 577]
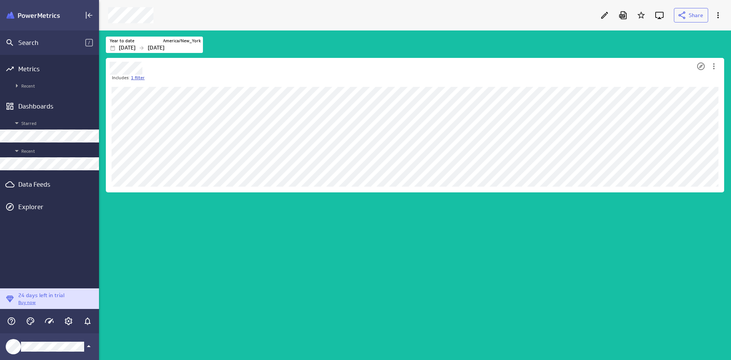
click at [133, 77] on link "1 filter" at bounding box center [138, 78] width 14 height 6
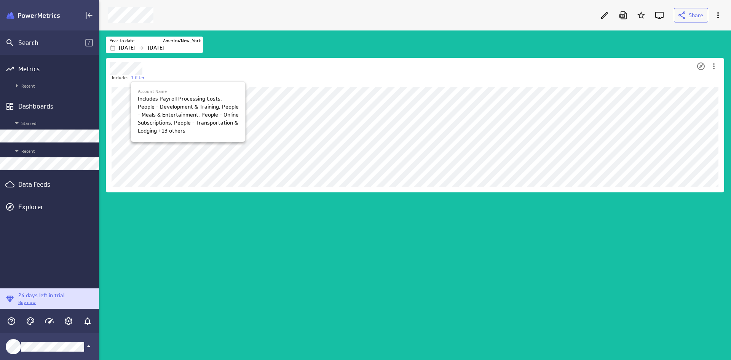
click at [270, 213] on div at bounding box center [365, 180] width 731 height 360
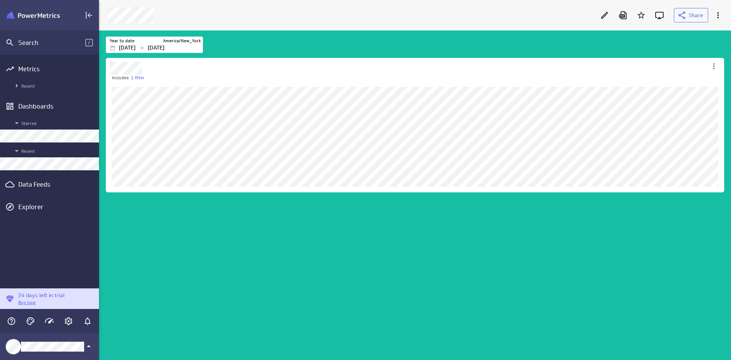
click at [196, 264] on div "Includes: 1 filter" at bounding box center [416, 208] width 625 height 304
click at [351, 216] on div "Includes: 1 filter" at bounding box center [416, 208] width 625 height 304
click at [145, 211] on div "Includes: 1 filter" at bounding box center [416, 208] width 625 height 304
click at [611, 16] on div "Edit" at bounding box center [605, 15] width 13 height 13
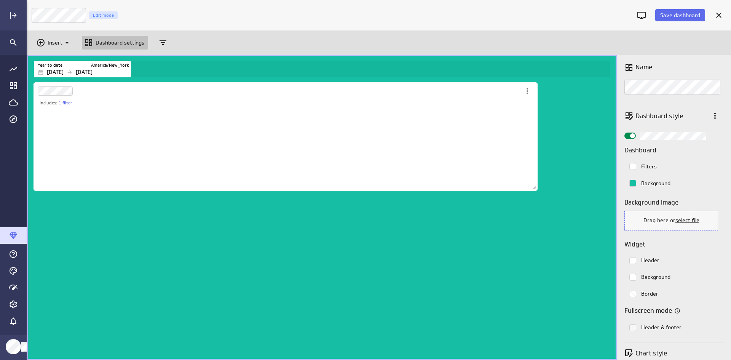
scroll to position [372, 717]
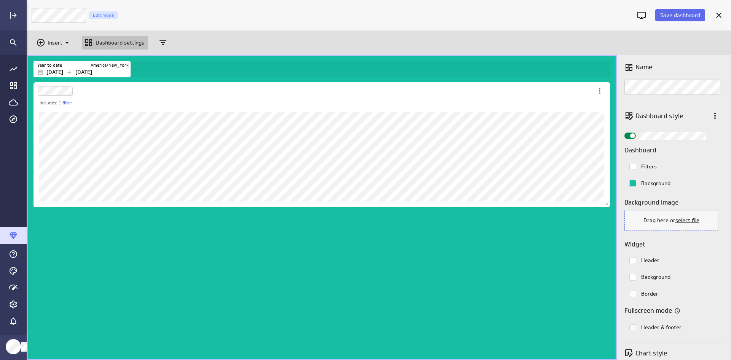
click at [650, 112] on p "Dashboard style" at bounding box center [671, 116] width 71 height 10
click at [55, 43] on p "Insert" at bounding box center [55, 43] width 15 height 8
click at [65, 59] on p "Metrics" at bounding box center [59, 62] width 18 height 8
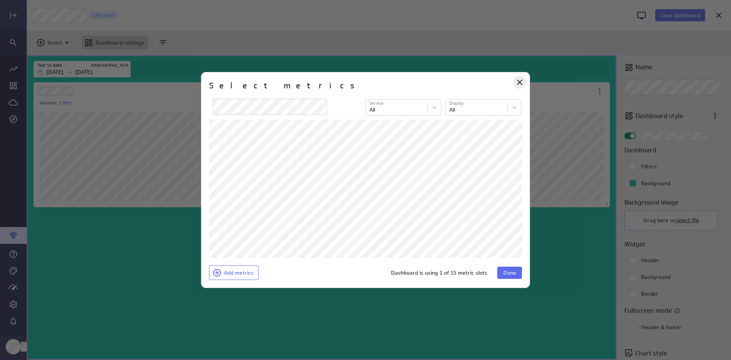
click at [514, 85] on div "Close" at bounding box center [520, 82] width 13 height 13
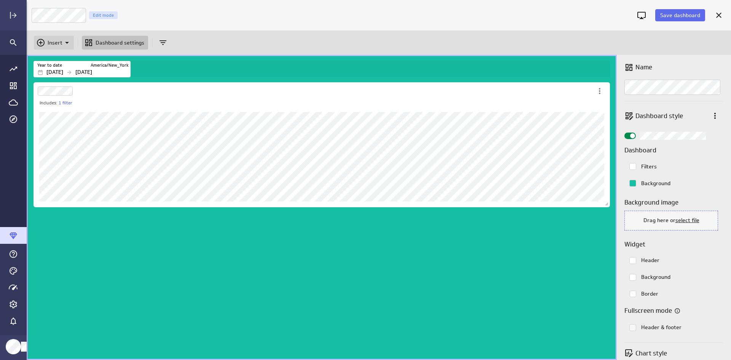
click at [39, 42] on icon "Insert" at bounding box center [40, 42] width 9 height 9
click at [55, 61] on p "Metrics" at bounding box center [59, 62] width 18 height 8
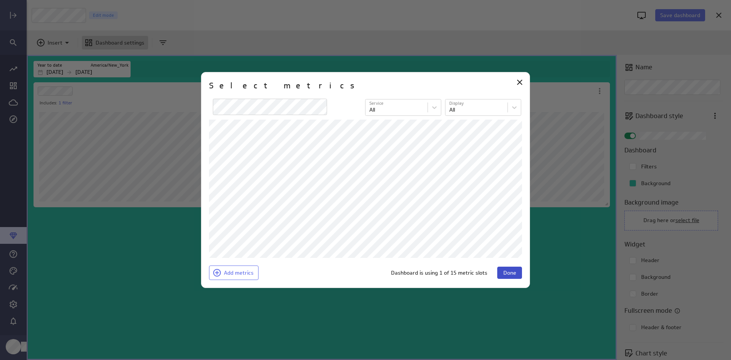
click at [507, 268] on button "Done" at bounding box center [510, 273] width 25 height 12
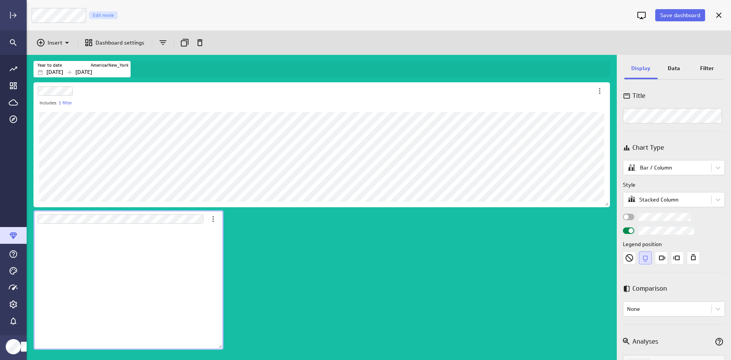
scroll to position [122, 190]
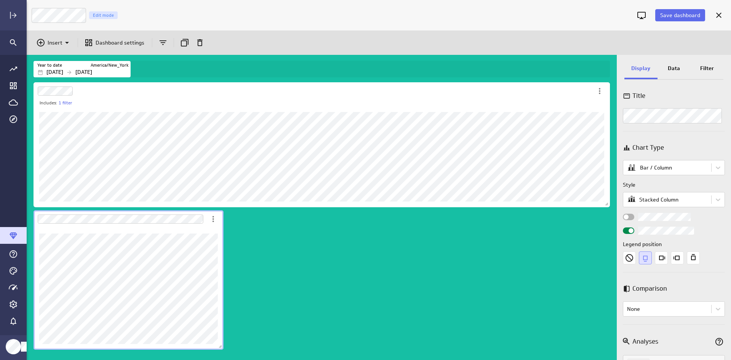
click at [631, 221] on div "Chart Type Bar / Column Style Stacked Column Legend position" at bounding box center [674, 201] width 102 height 125
click at [631, 219] on div "Widget Properties" at bounding box center [628, 217] width 11 height 6
click at [0, 0] on input "Widget Properties" at bounding box center [0, 0] width 0 height 0
click at [629, 230] on span "Widget Properties" at bounding box center [631, 230] width 5 height 5
click at [0, 0] on input "Widget Properties" at bounding box center [0, 0] width 0 height 0
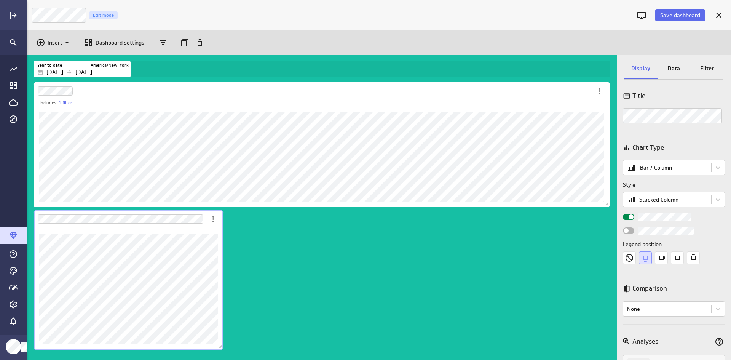
click at [629, 230] on div "Widget Properties" at bounding box center [628, 230] width 11 height 6
click at [0, 0] on input "Widget Properties" at bounding box center [0, 0] width 0 height 0
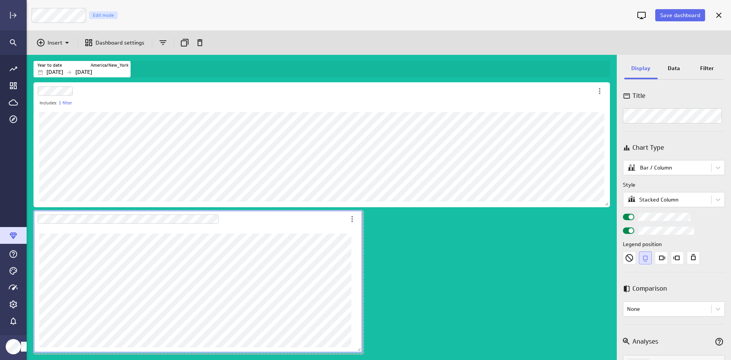
drag, startPoint x: 222, startPoint y: 349, endPoint x: 405, endPoint y: 346, distance: 182.5
click at [364, 347] on span "Dashboard content with 2 widgets" at bounding box center [361, 351] width 8 height 8
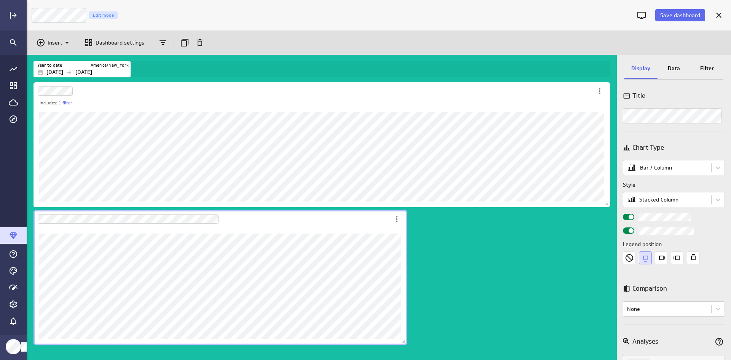
click at [474, 268] on div "Includes: 1 filter" at bounding box center [323, 220] width 583 height 279
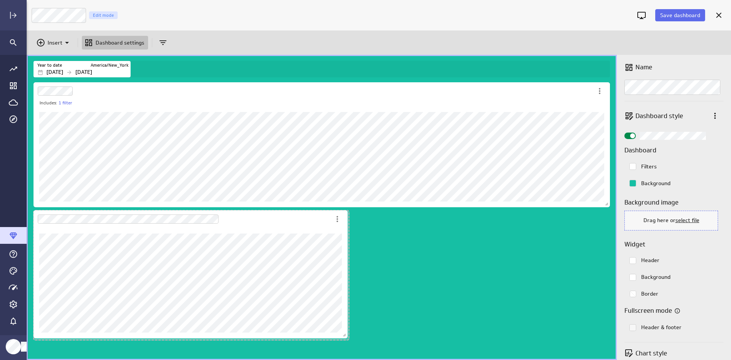
drag, startPoint x: 402, startPoint y: 342, endPoint x: 343, endPoint y: 336, distance: 59.8
click at [343, 336] on span "Dashboard content with 2 widgets" at bounding box center [346, 336] width 8 height 8
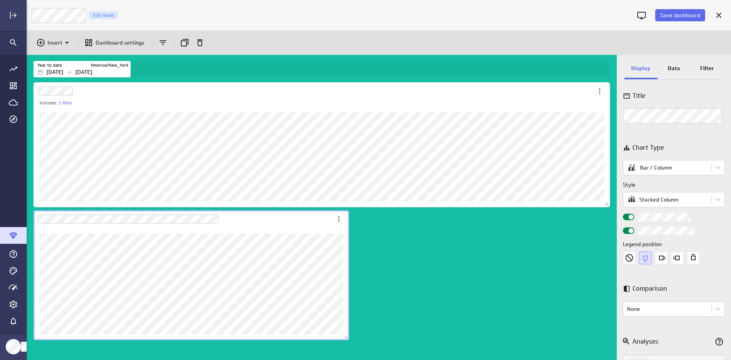
click at [425, 290] on div "Includes: 1 filter" at bounding box center [323, 220] width 583 height 279
click at [240, 219] on div "Dashboard Widget" at bounding box center [183, 219] width 299 height 18
click at [369, 232] on div "Includes: 1 filter" at bounding box center [323, 220] width 583 height 279
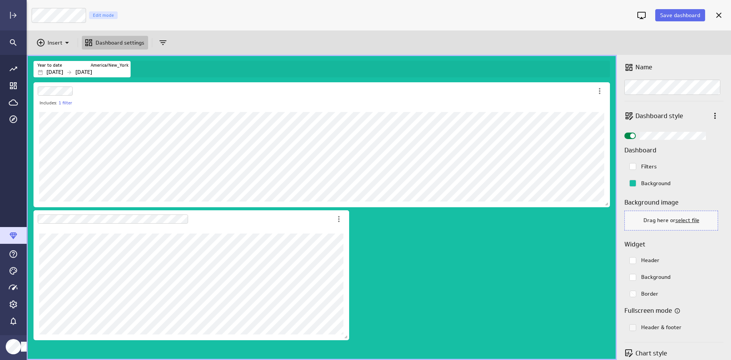
click at [347, 343] on div "Includes: 1 filter" at bounding box center [323, 220] width 583 height 279
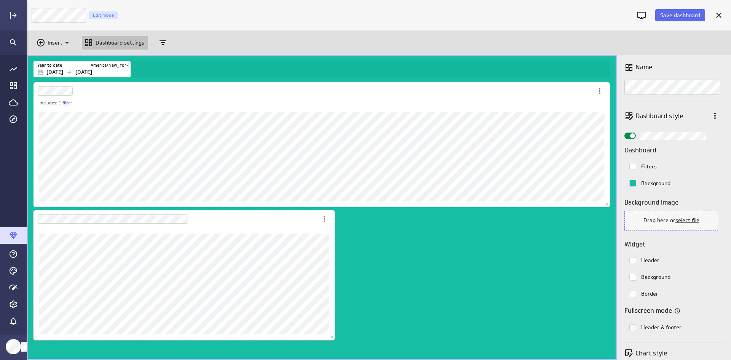
drag, startPoint x: 347, startPoint y: 338, endPoint x: 333, endPoint y: 338, distance: 14.5
click at [333, 338] on span "Dashboard content with 2 widgets" at bounding box center [333, 338] width 8 height 8
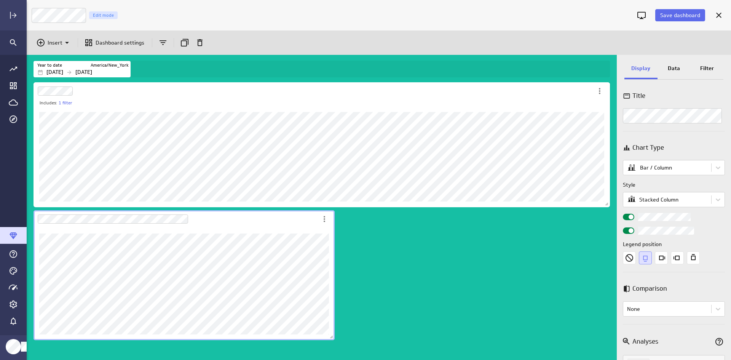
click at [404, 311] on div "Includes: 1 filter" at bounding box center [323, 220] width 583 height 279
click at [660, 192] on div "Style Stacked Column" at bounding box center [674, 194] width 102 height 26
click at [660, 198] on body "Save dashboard Expenses Edit mode Insert Dashboard settings Year to date Americ…" at bounding box center [365, 180] width 731 height 360
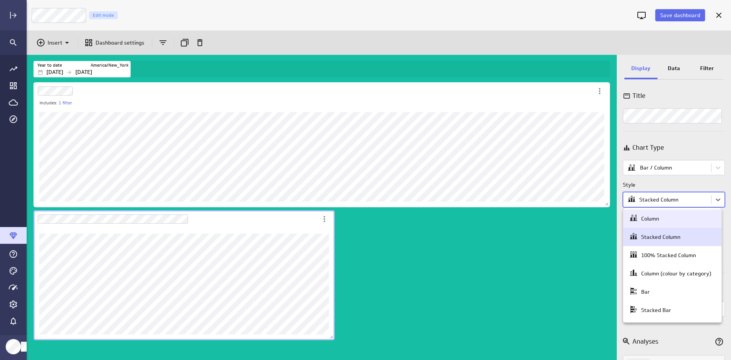
click at [658, 213] on div "Column" at bounding box center [673, 219] width 98 height 18
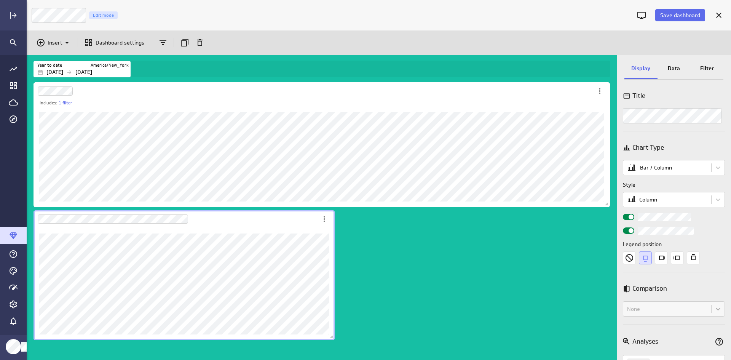
click at [419, 228] on div "Includes: 1 filter" at bounding box center [323, 220] width 583 height 279
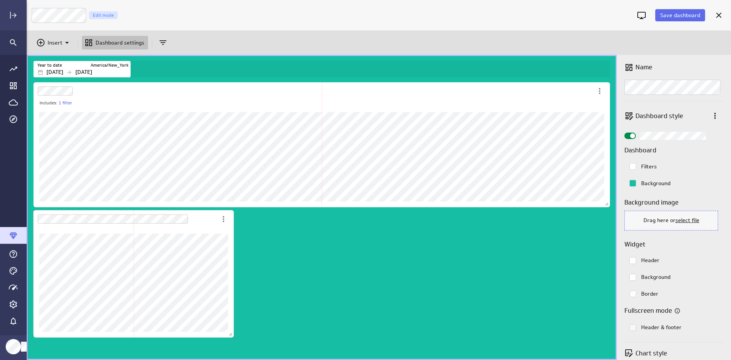
drag, startPoint x: 335, startPoint y: 339, endPoint x: 234, endPoint y: 336, distance: 101.0
click at [234, 336] on span "Dashboard content with 2 widgets" at bounding box center [232, 335] width 8 height 8
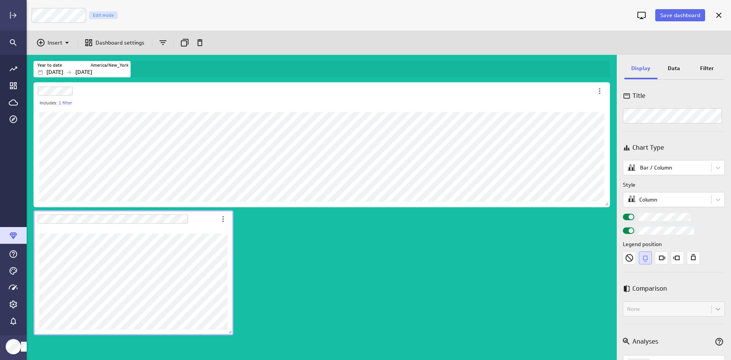
click at [319, 272] on div "Includes: 1 filter" at bounding box center [323, 220] width 583 height 279
click at [671, 68] on p "Data" at bounding box center [674, 68] width 12 height 8
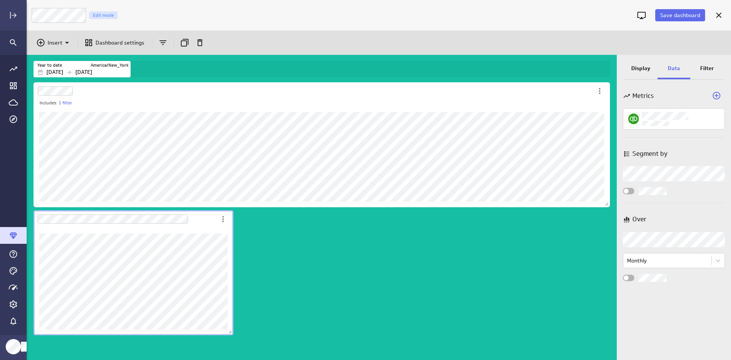
click at [673, 168] on body "Save dashboard Expenses Edit mode Insert Dashboard settings Year to date Americ…" at bounding box center [365, 180] width 731 height 360
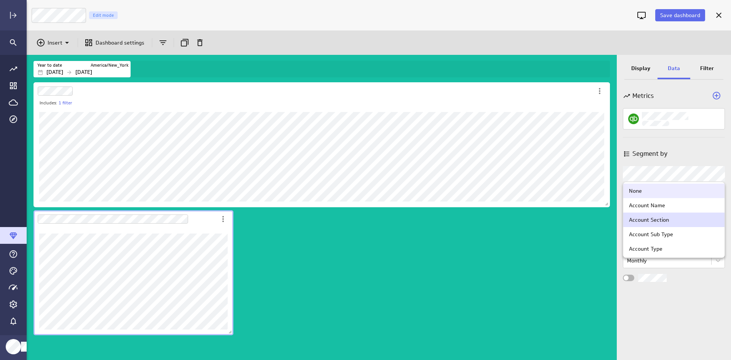
click at [673, 168] on div at bounding box center [365, 180] width 731 height 360
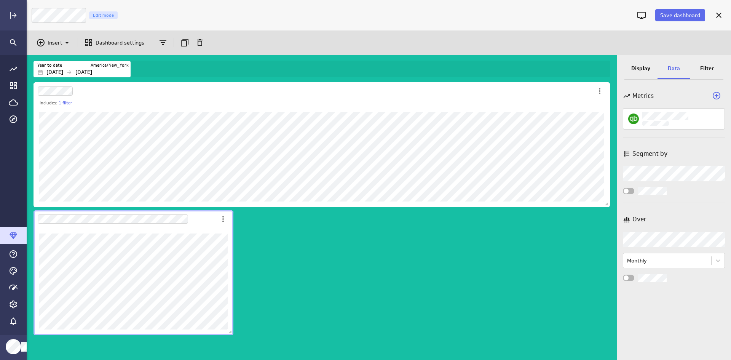
click at [668, 237] on body "Save dashboard Expenses Edit mode Insert Dashboard settings Year to date Americ…" at bounding box center [365, 180] width 731 height 360
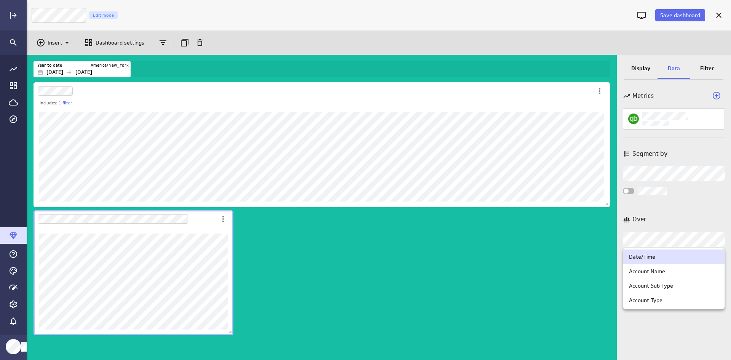
click at [668, 237] on div at bounding box center [365, 180] width 731 height 360
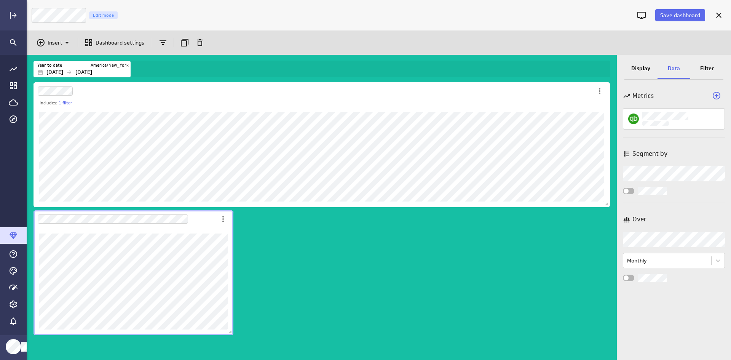
click at [653, 270] on div "Over Over Monthly" at bounding box center [674, 246] width 102 height 71
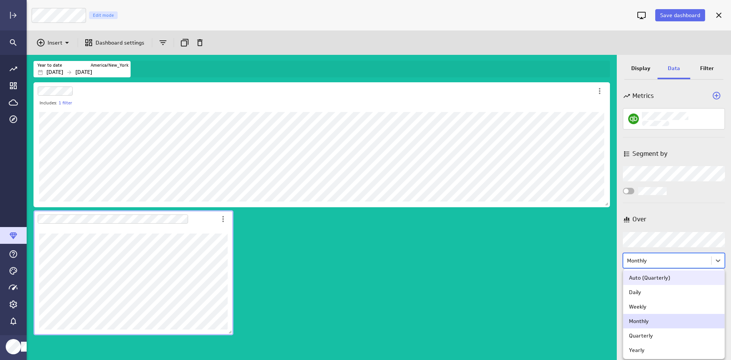
click at [655, 265] on body "Save dashboard Expenses Edit mode Insert Dashboard settings Year to date Americ…" at bounding box center [365, 180] width 731 height 360
click at [655, 265] on div at bounding box center [365, 180] width 731 height 360
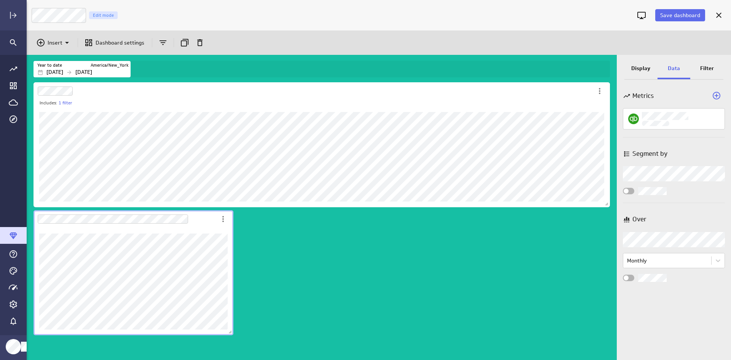
click at [633, 276] on div "Widget Properties" at bounding box center [628, 278] width 11 height 6
click at [0, 0] on input "Widget Properties" at bounding box center [0, 0] width 0 height 0
click at [633, 276] on span "Widget Properties" at bounding box center [631, 277] width 5 height 5
click at [0, 0] on input "Widget Properties" at bounding box center [0, 0] width 0 height 0
click at [426, 274] on div "Includes: 1 filter" at bounding box center [323, 220] width 583 height 279
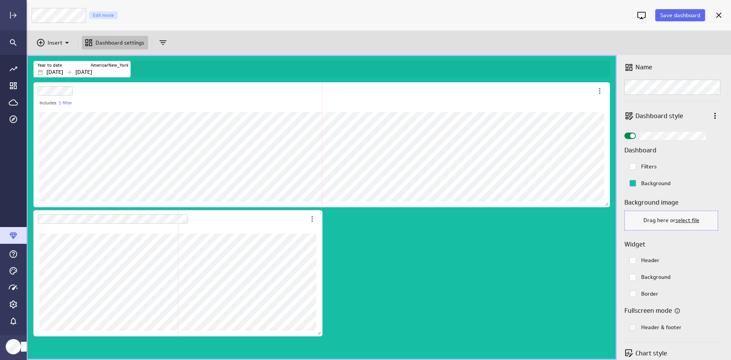
drag, startPoint x: 232, startPoint y: 332, endPoint x: 321, endPoint y: 333, distance: 89.2
click at [321, 333] on span "Dashboard content with 2 widgets" at bounding box center [321, 334] width 8 height 8
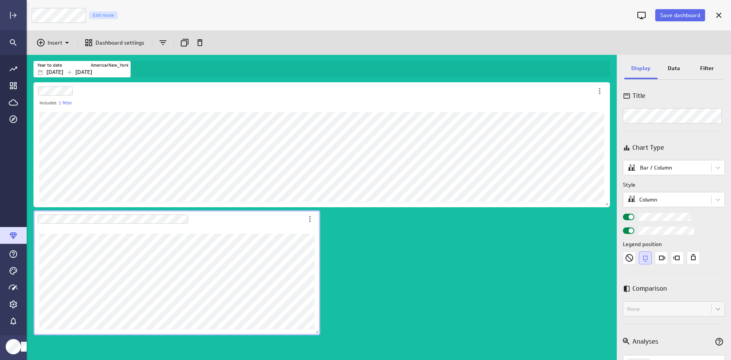
click at [395, 325] on div "Includes: 1 filter" at bounding box center [323, 220] width 583 height 279
